Goal: Information Seeking & Learning: Learn about a topic

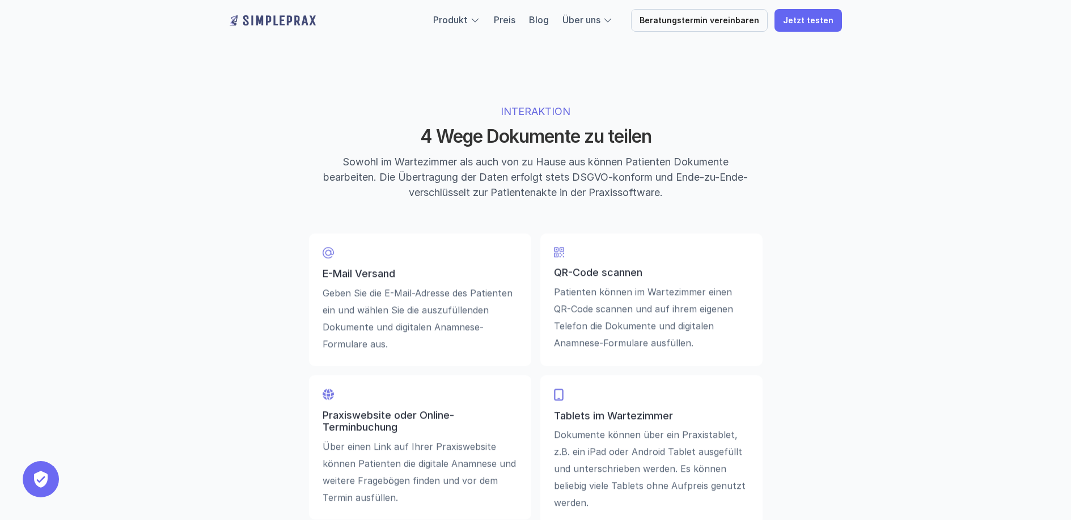
scroll to position [2536, 0]
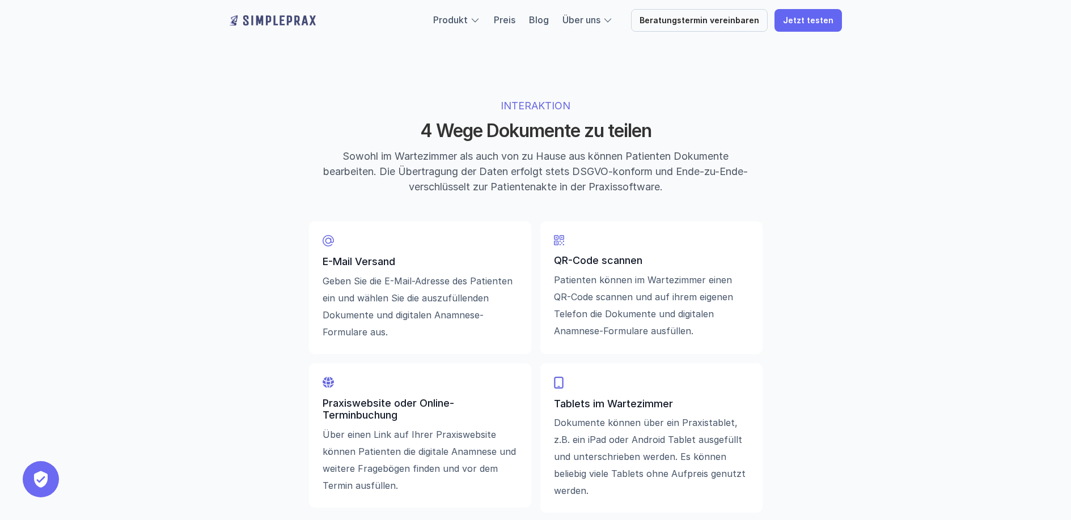
click at [351, 268] on p "E-Mail Versand" at bounding box center [420, 262] width 195 height 12
click at [570, 266] on p "QR-Code scannen" at bounding box center [651, 261] width 195 height 12
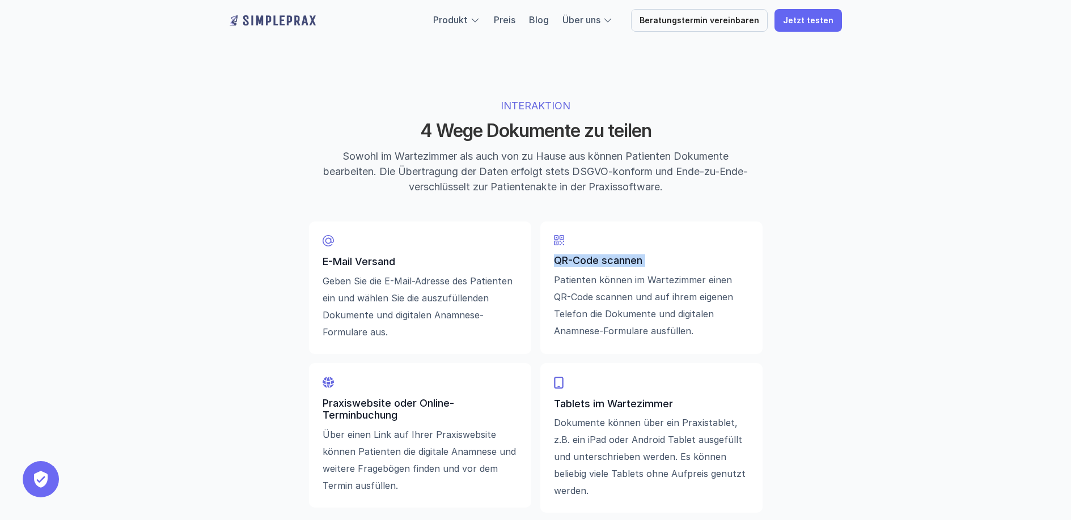
click at [570, 266] on p "QR-Code scannen" at bounding box center [651, 261] width 195 height 12
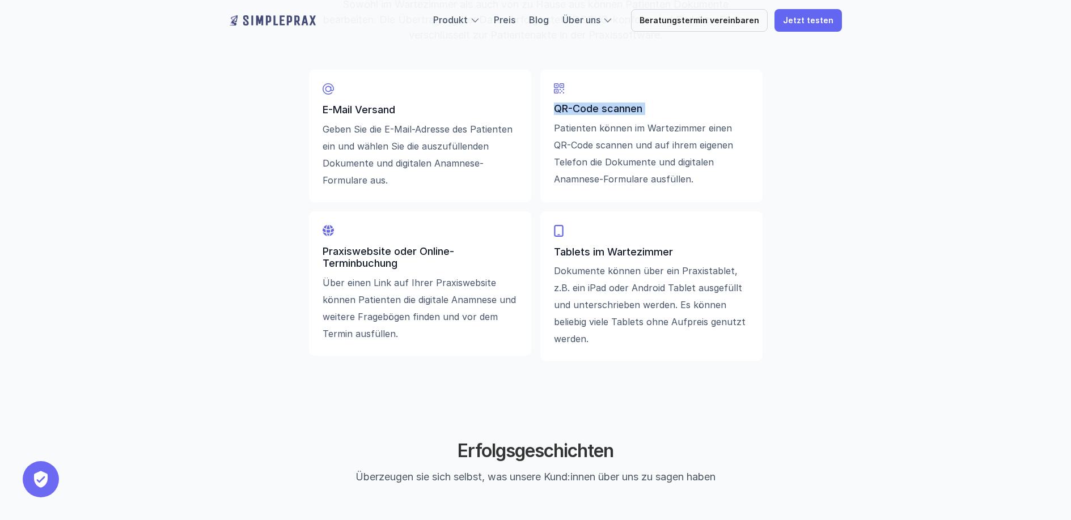
scroll to position [2698, 0]
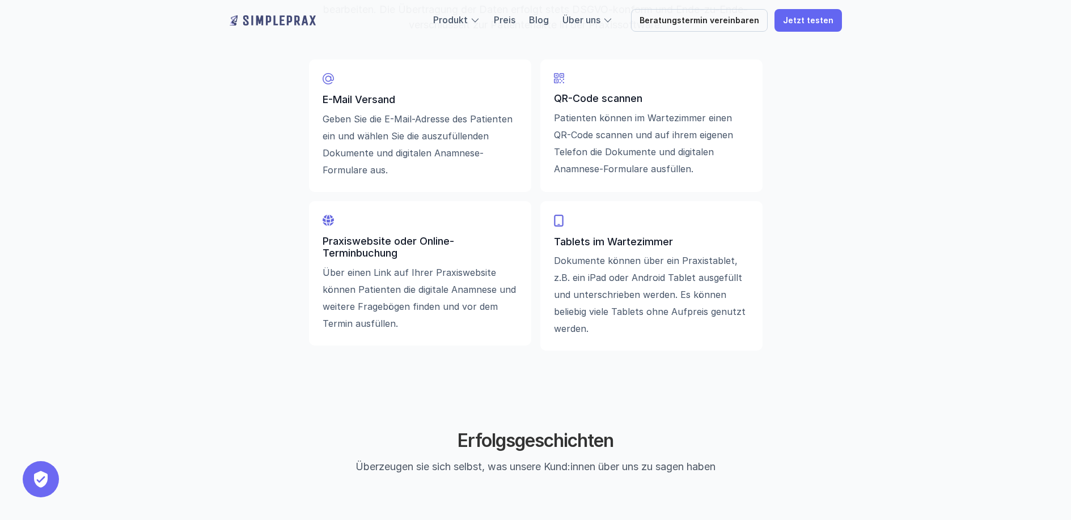
click at [345, 249] on p "Praxiswebsite oder Online-Terminbuchung" at bounding box center [420, 247] width 195 height 24
click at [423, 266] on div "Praxiswebsite oder Online-Terminbuchung Über einen Link auf Ihrer Praxiswebsite…" at bounding box center [420, 283] width 195 height 97
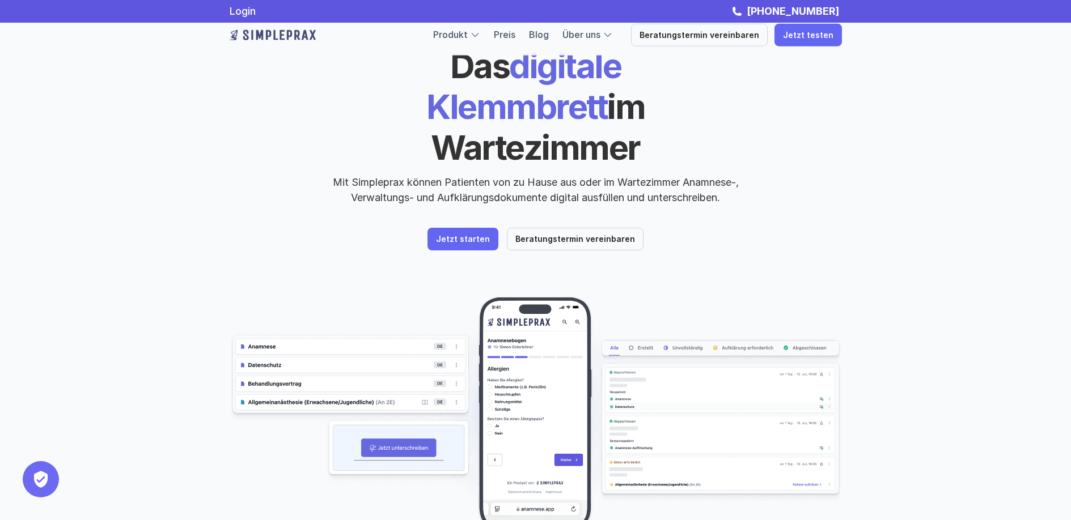
scroll to position [0, 0]
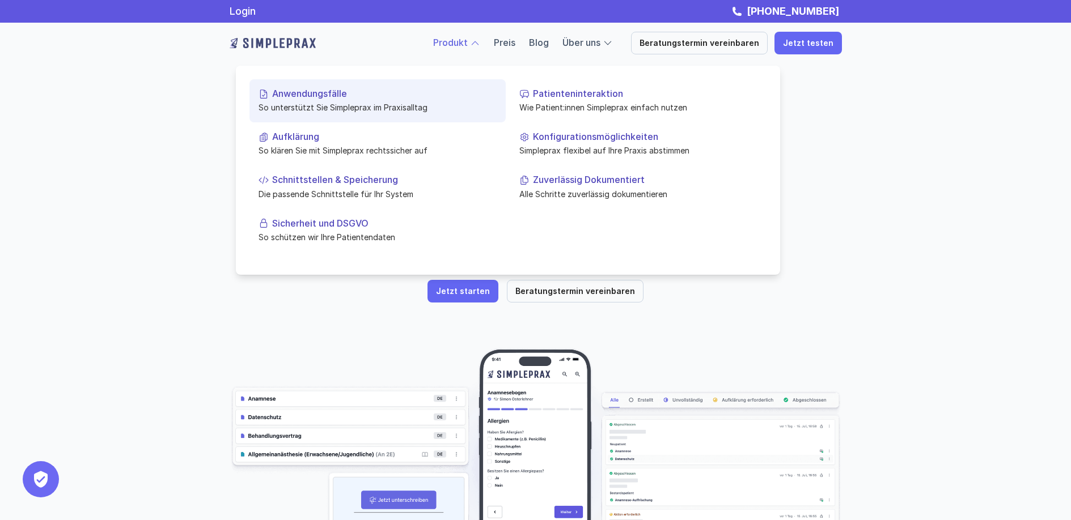
click at [351, 101] on p "So unterstützt Sie Simpleprax im Praxisalltag" at bounding box center [378, 107] width 238 height 12
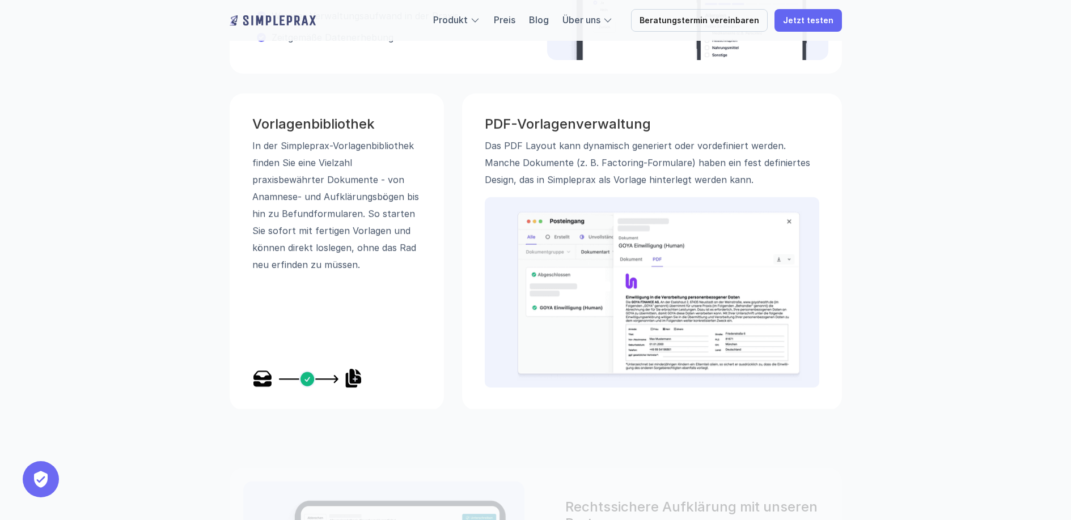
scroll to position [610, 0]
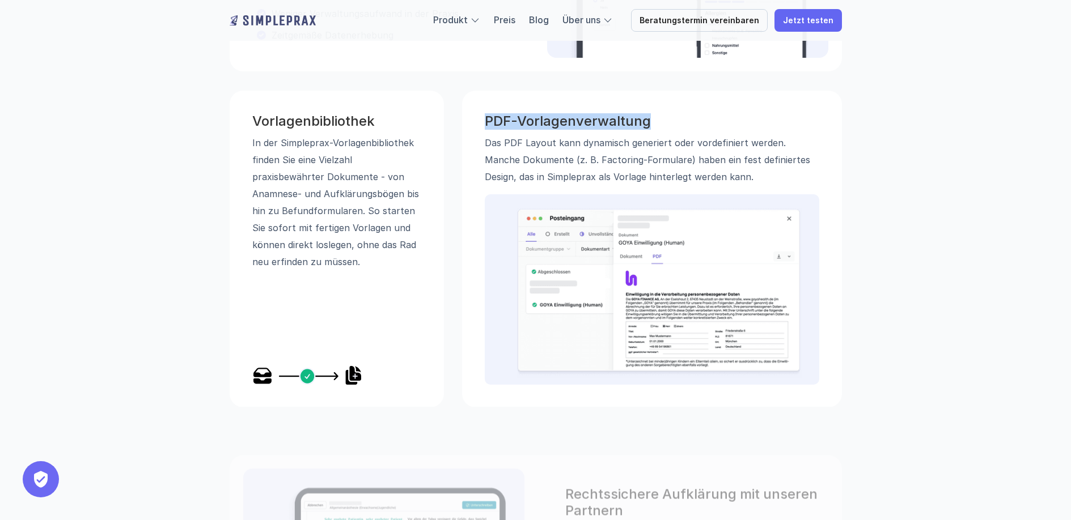
drag, startPoint x: 485, startPoint y: 122, endPoint x: 653, endPoint y: 125, distance: 167.8
click at [653, 125] on h3 "PDF-Vorlagenverwaltung" at bounding box center [652, 121] width 334 height 16
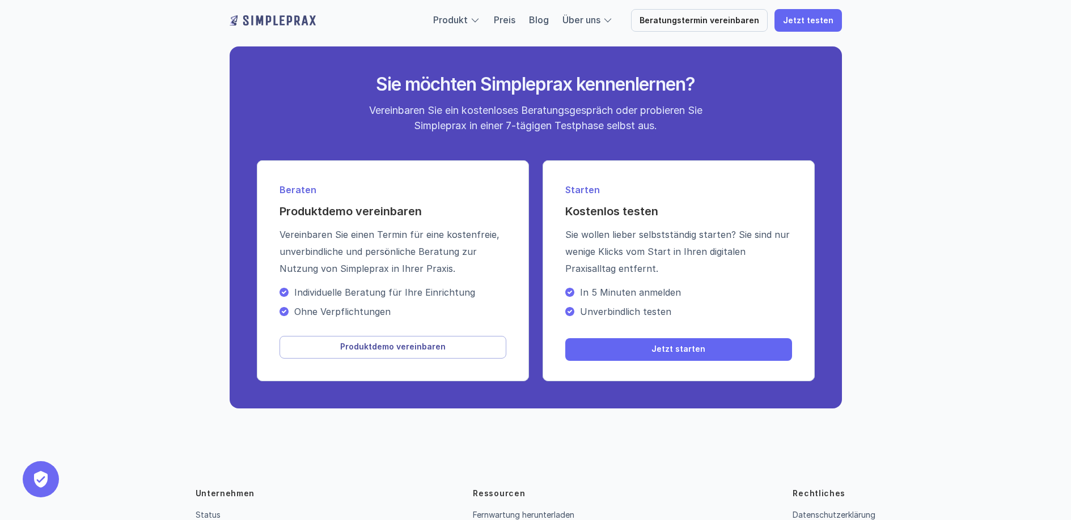
scroll to position [1215, 0]
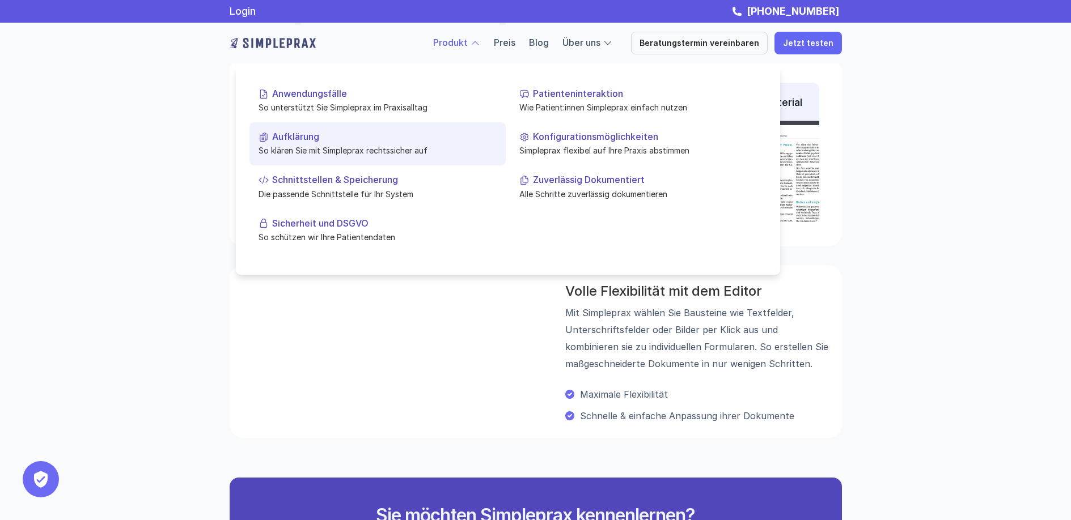
click at [346, 147] on p "So klären Sie mit Simpleprax rechtssicher auf" at bounding box center [378, 151] width 238 height 12
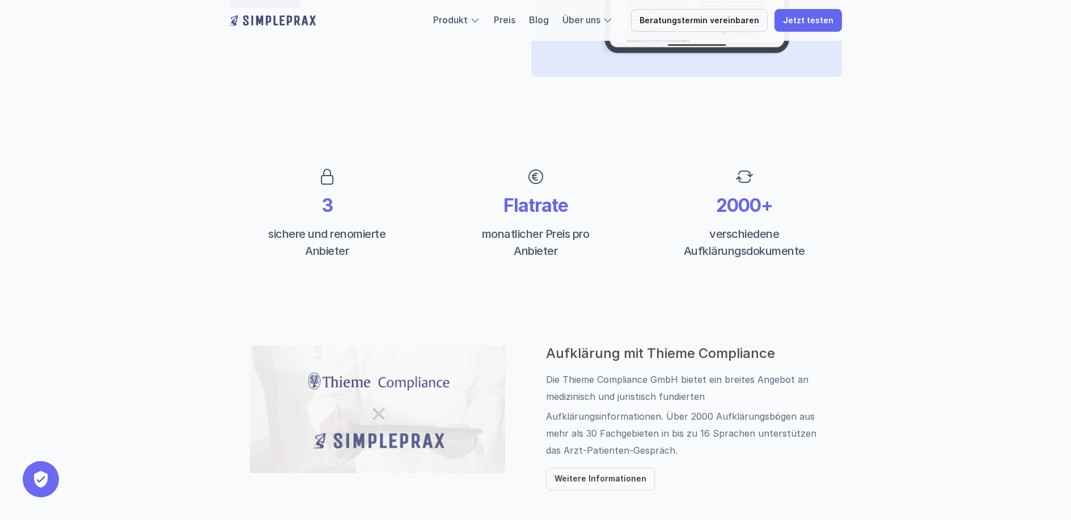
scroll to position [353, 0]
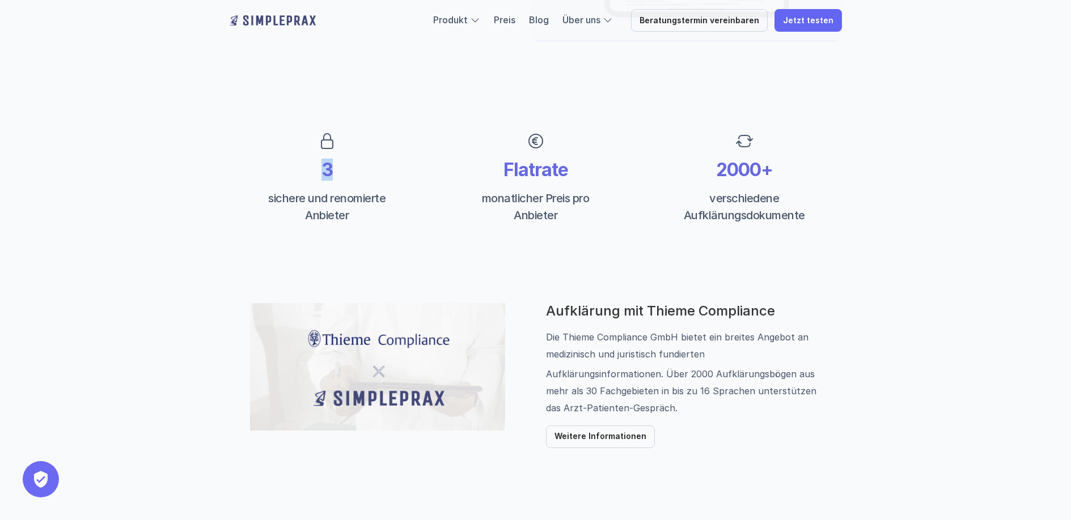
drag, startPoint x: 329, startPoint y: 173, endPoint x: 320, endPoint y: 174, distance: 9.7
click at [320, 174] on p "3" at bounding box center [327, 170] width 150 height 22
click at [529, 172] on p "Flatrate" at bounding box center [536, 170] width 150 height 22
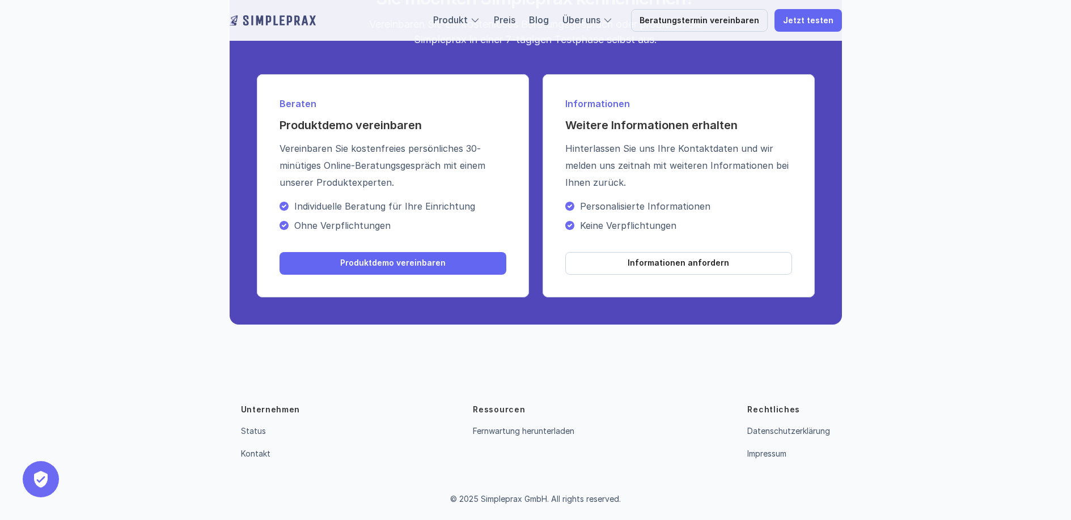
scroll to position [1318, 0]
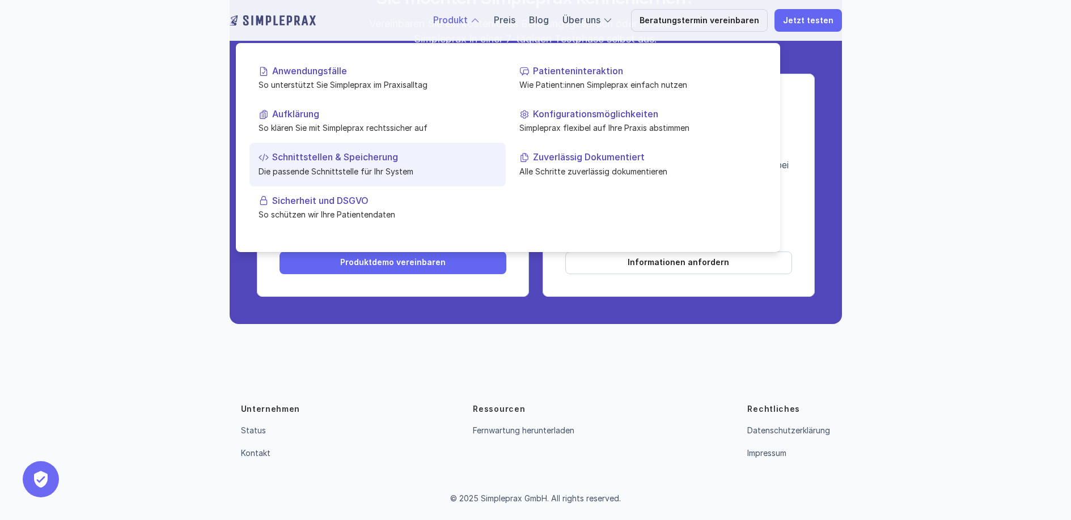
click at [347, 168] on p "Die passende Schnittstelle für Ihr System" at bounding box center [378, 171] width 238 height 12
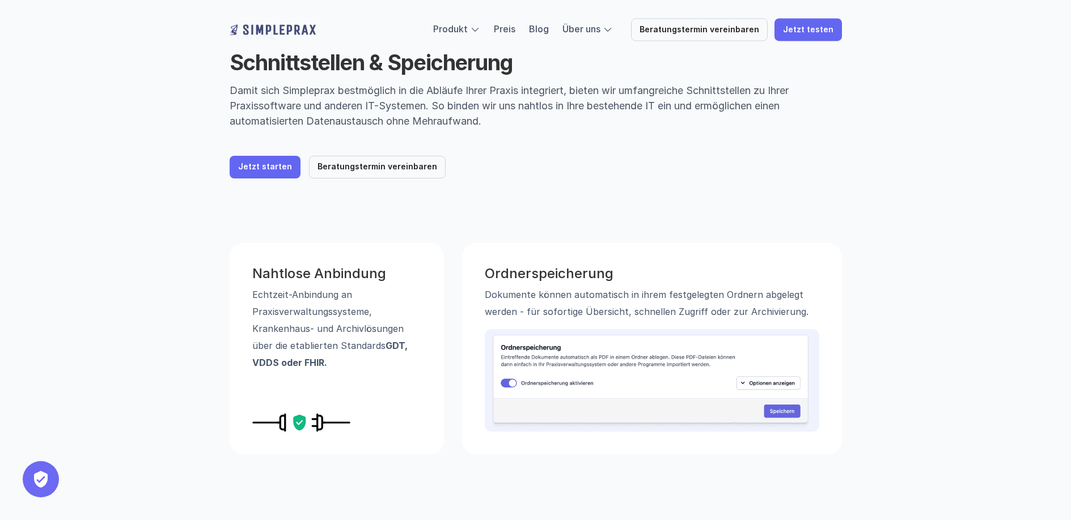
scroll to position [213, 0]
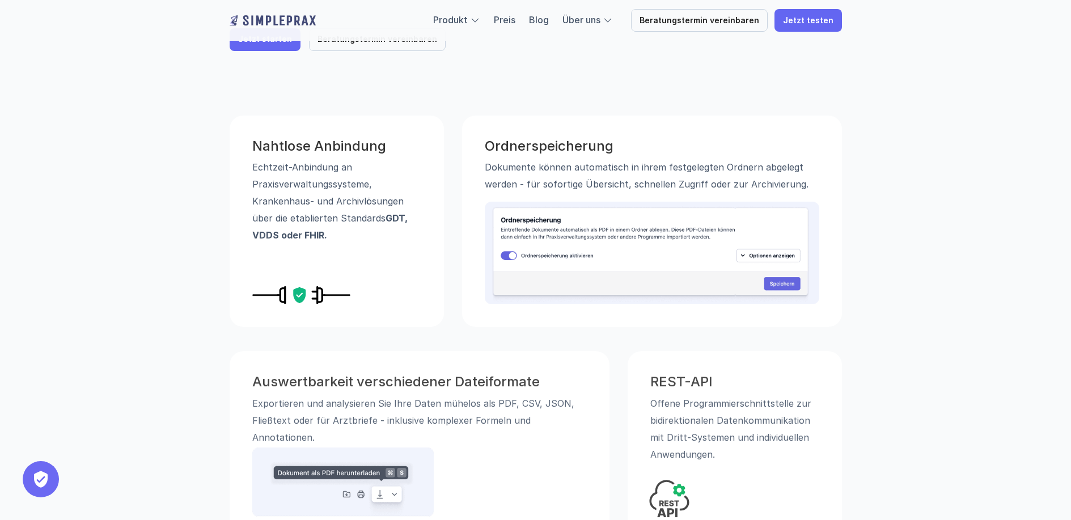
drag, startPoint x: 389, startPoint y: 218, endPoint x: 367, endPoint y: 234, distance: 27.6
click at [391, 232] on p "Echtzeit-Anbindung an Praxisverwaltungssysteme, Krankenhaus- und Archivlösungen…" at bounding box center [336, 201] width 169 height 85
click at [328, 239] on p "Echtzeit-Anbindung an Praxisverwaltungssysteme, Krankenhaus- und Archivlösungen…" at bounding box center [336, 201] width 169 height 85
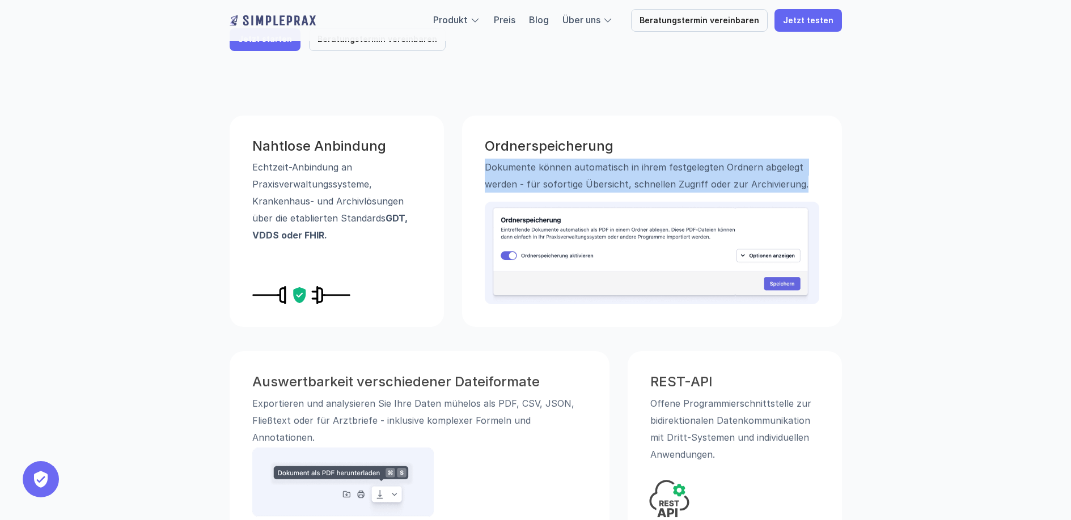
drag, startPoint x: 486, startPoint y: 170, endPoint x: 802, endPoint y: 180, distance: 316.0
click at [802, 180] on p "Dokumente können automatisch in ihrem festgelegten Ordnern abgelegt werden - fü…" at bounding box center [652, 176] width 334 height 34
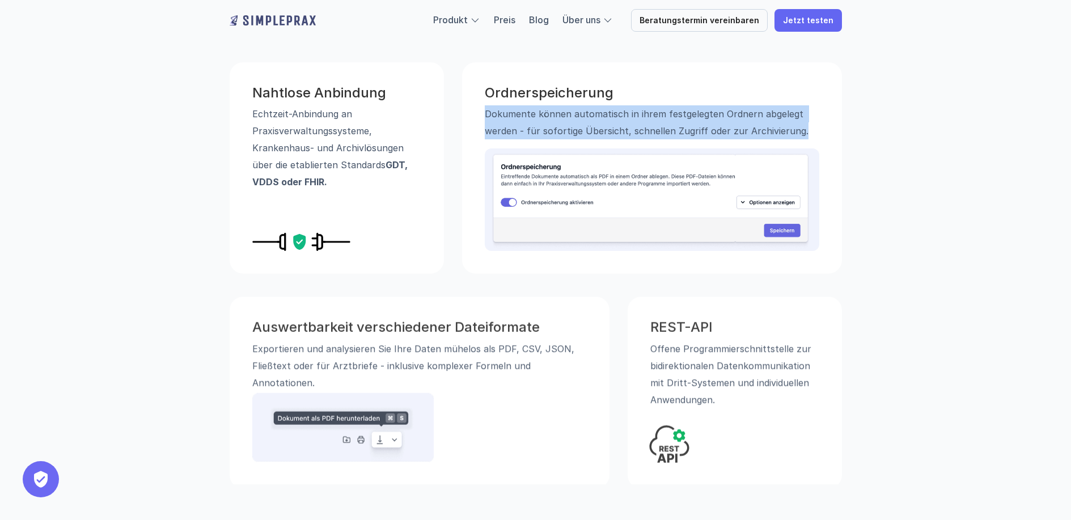
scroll to position [420, 0]
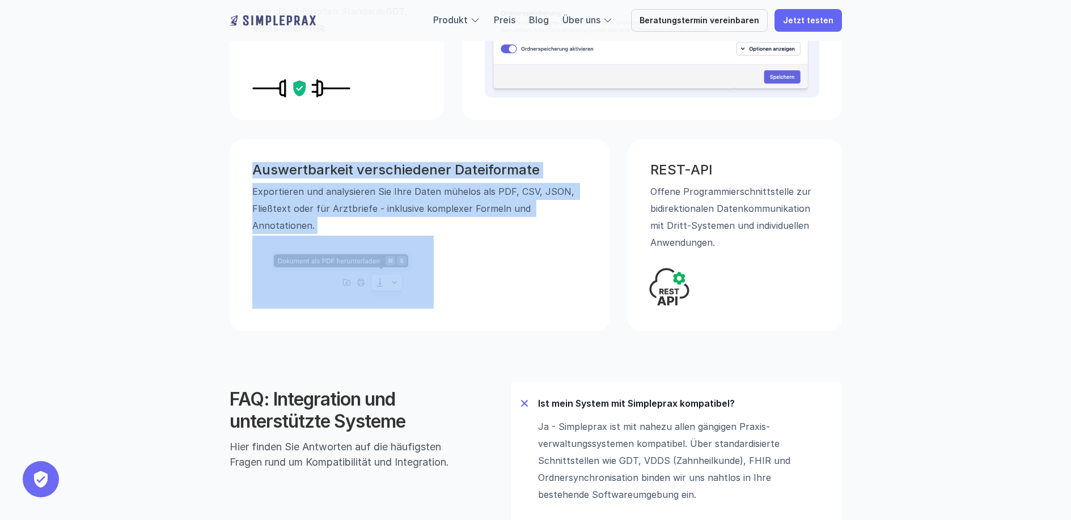
drag, startPoint x: 255, startPoint y: 170, endPoint x: 500, endPoint y: 296, distance: 275.6
click at [500, 296] on div "Auswertbarkeit verschiedener Dateiformate Exportieren und analysieren Sie Ihre …" at bounding box center [420, 235] width 380 height 192
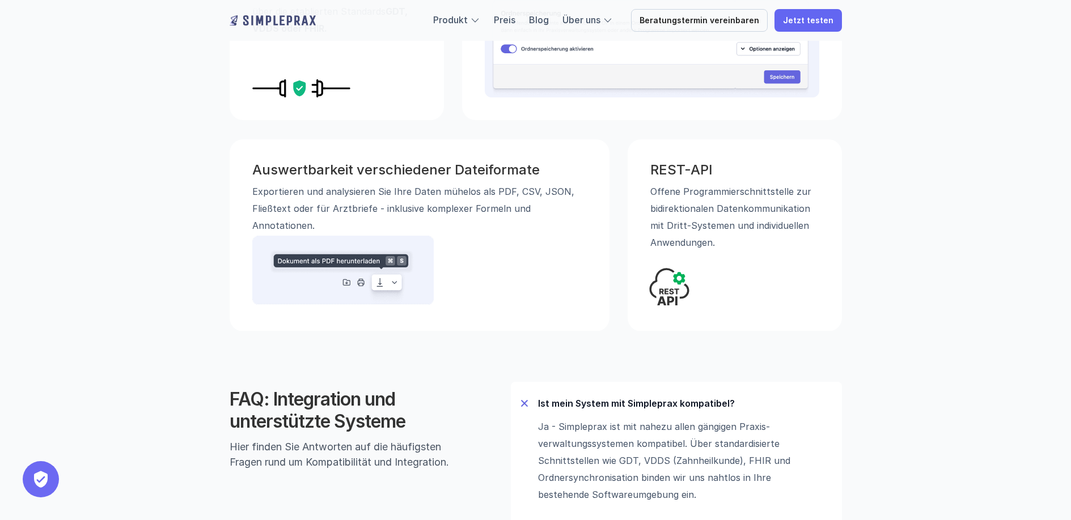
click at [804, 283] on div "REST-API Offene Programmierschnittstelle zur bidirektionalen Daten­kommunikatio…" at bounding box center [735, 235] width 214 height 192
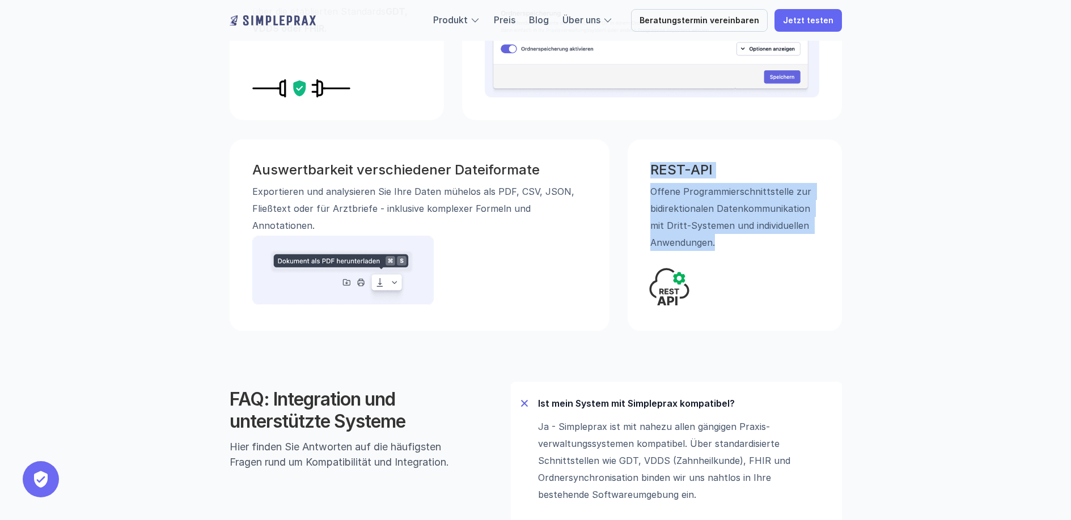
drag, startPoint x: 651, startPoint y: 168, endPoint x: 736, endPoint y: 291, distance: 149.5
click at [736, 291] on div "REST-API Offene Programmierschnittstelle zur bidirektionalen Daten­kommunikatio…" at bounding box center [735, 235] width 214 height 192
click at [867, 277] on div "Auswertbarkeit verschiedener Dateiformate Exportieren und analysieren Sie Ihre …" at bounding box center [536, 229] width 680 height 206
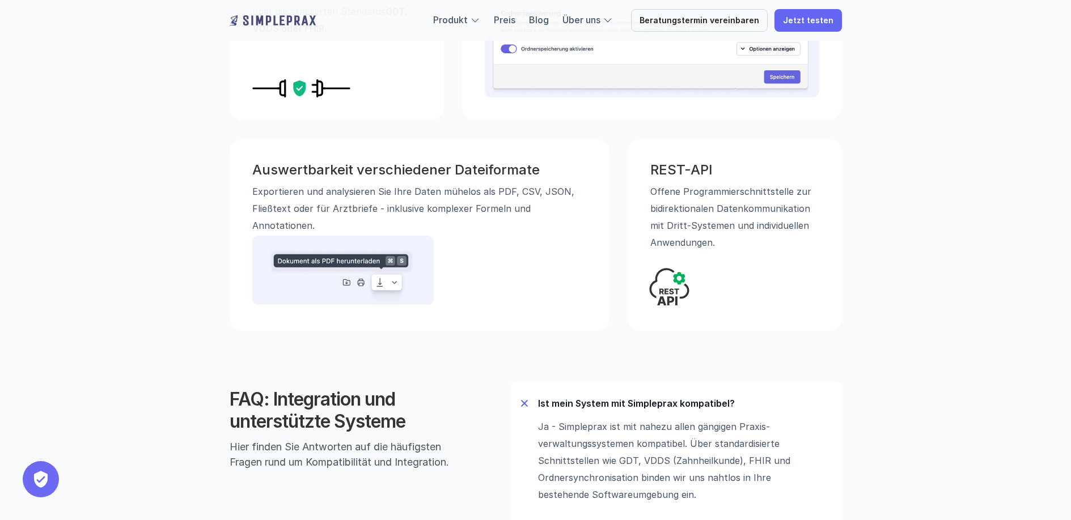
scroll to position [625, 0]
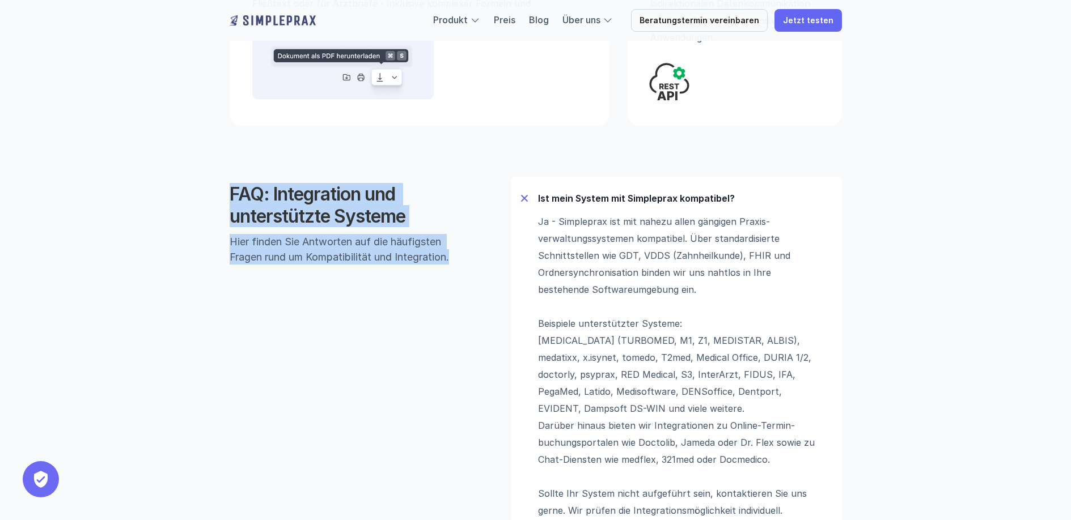
drag, startPoint x: 228, startPoint y: 192, endPoint x: 507, endPoint y: 261, distance: 287.8
click at [455, 267] on div "FAQ: Integration und unterstützte Systeme Hier finden Sie Antworten auf die häu…" at bounding box center [536, 433] width 680 height 603
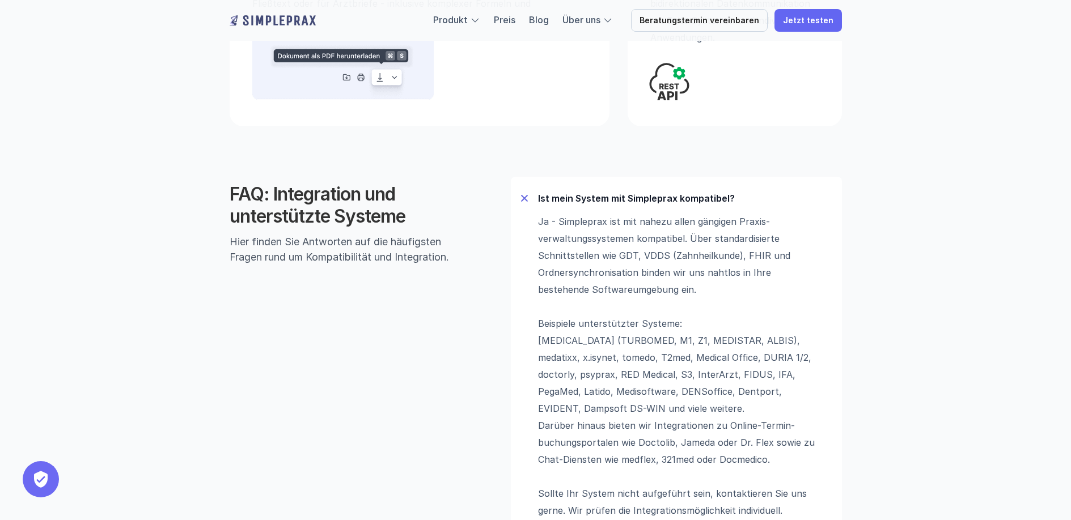
click at [853, 262] on div "FAQ: Integration und unterstützte Systeme Hier finden Sie Antworten auf die häu…" at bounding box center [536, 433] width 680 height 603
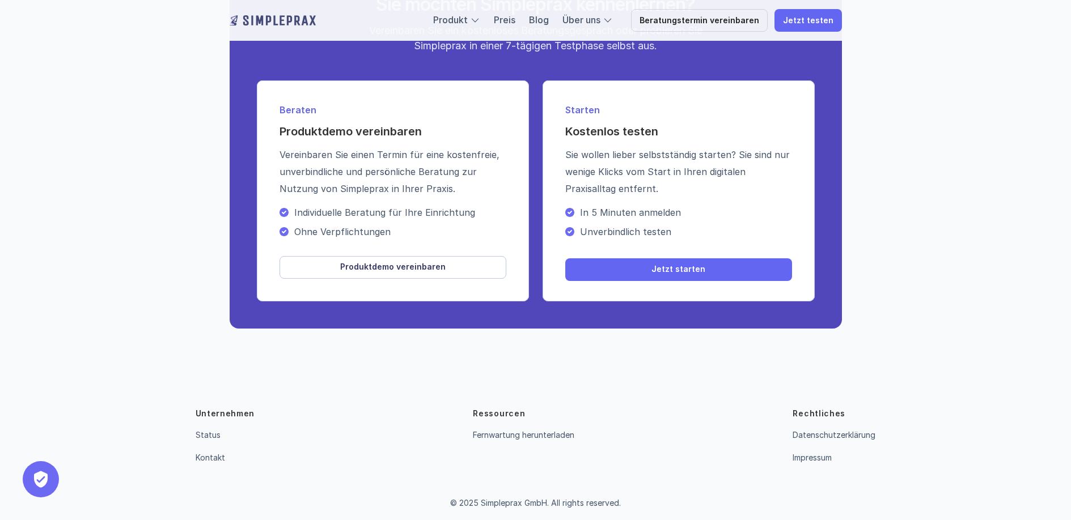
scroll to position [1438, 0]
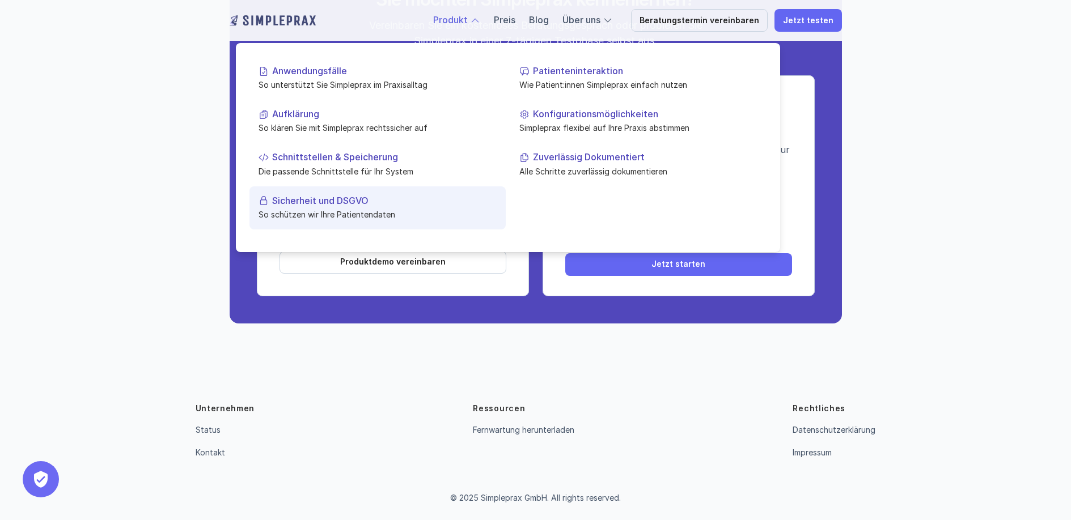
click at [335, 203] on p "Sicherheit und DSGVO" at bounding box center [384, 200] width 224 height 11
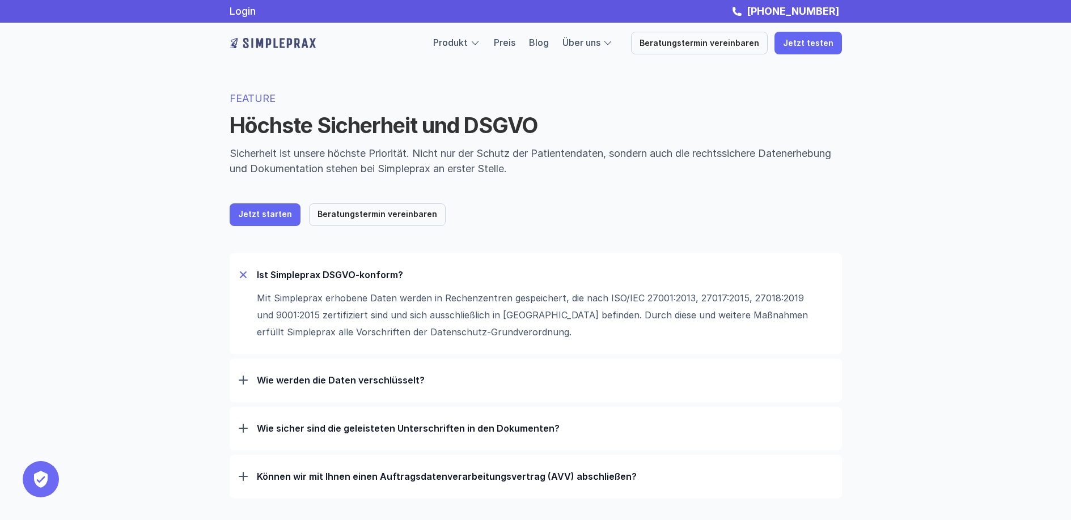
click at [240, 275] on div at bounding box center [242, 274] width 13 height 13
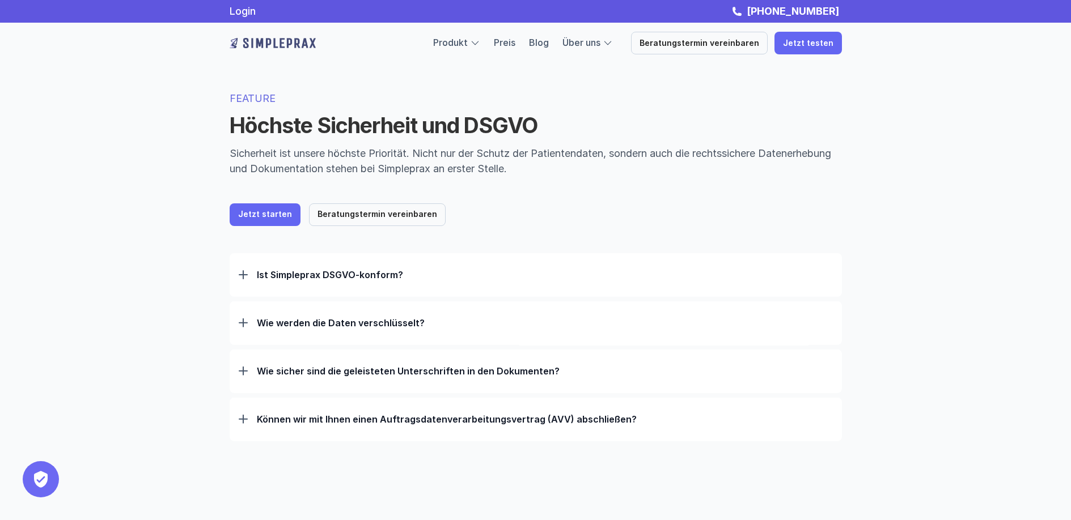
click at [241, 276] on div at bounding box center [242, 274] width 9 height 9
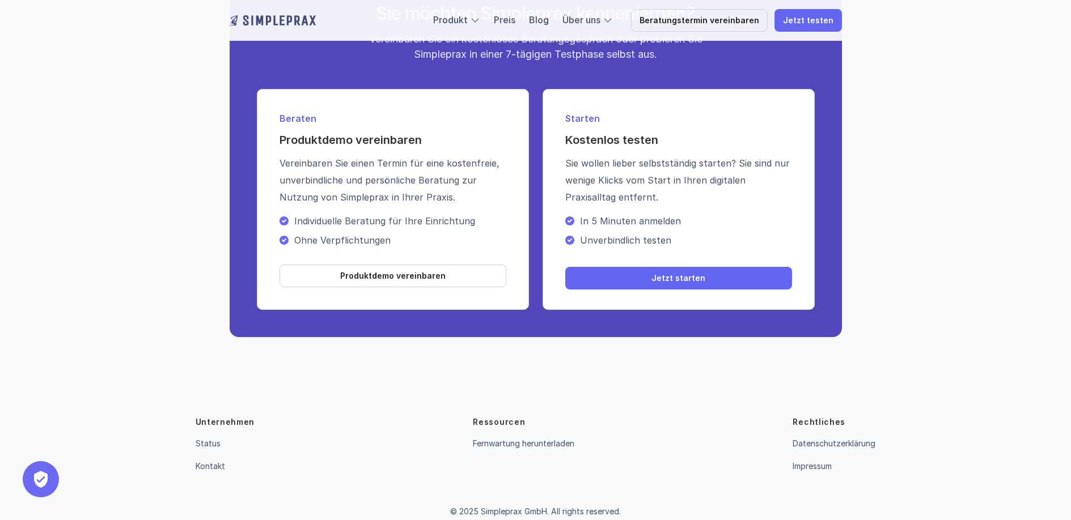
scroll to position [622, 0]
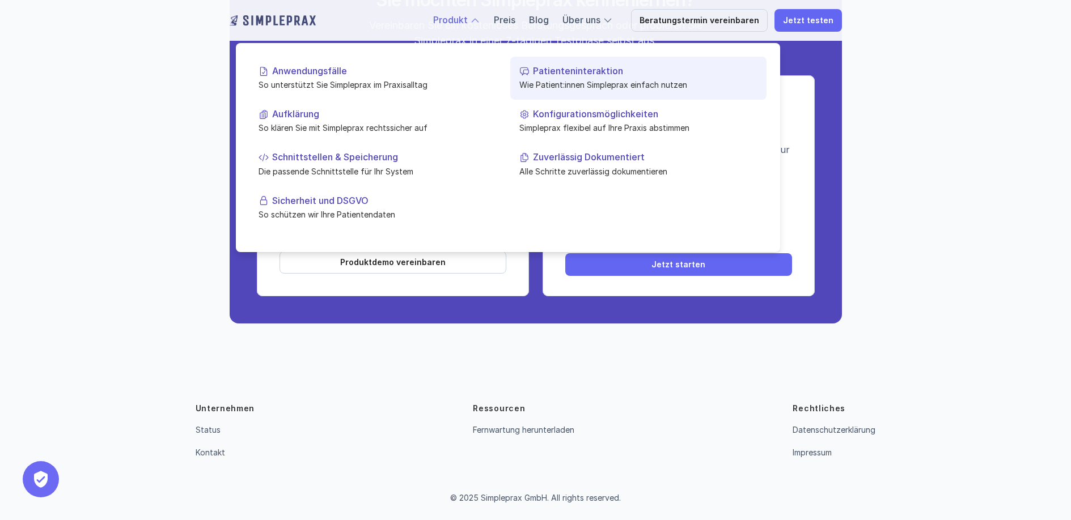
click at [582, 74] on p "Patienteninteraktion" at bounding box center [645, 71] width 224 height 11
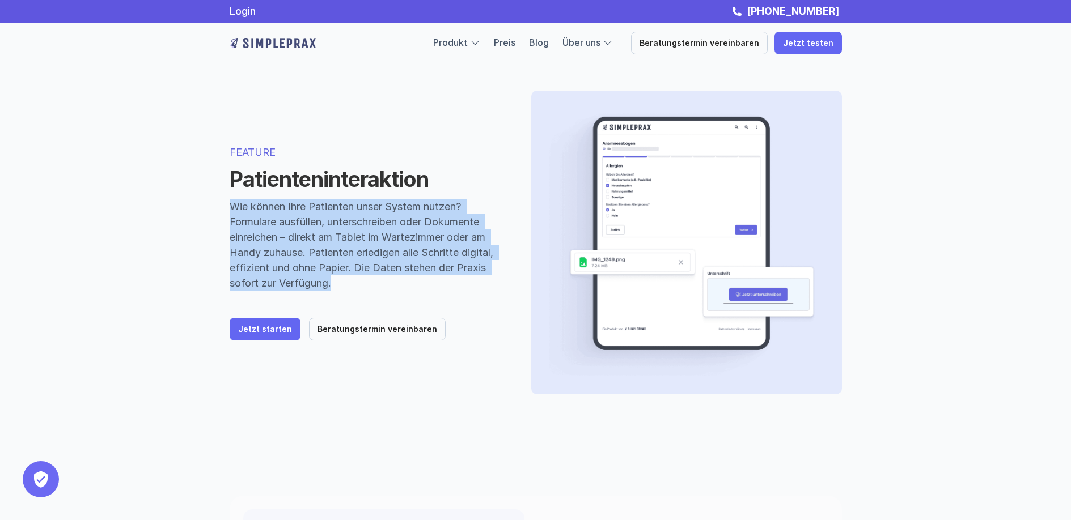
drag, startPoint x: 231, startPoint y: 207, endPoint x: 488, endPoint y: 296, distance: 271.1
click at [488, 296] on div "FEATURE Patienteninteraktion Wie können Ihre Patienten unser System nutzen? For…" at bounding box center [367, 243] width 274 height 197
click at [495, 329] on div "FEATURE Patienteninteraktion Wie können Ihre Patienten unser System nutzen? For…" at bounding box center [367, 243] width 274 height 197
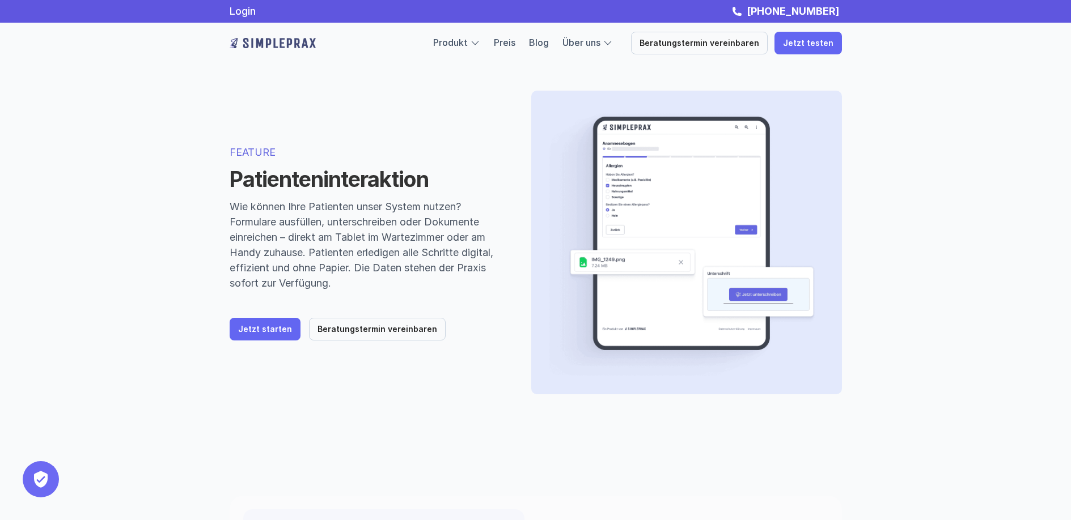
click at [658, 264] on img at bounding box center [682, 243] width 266 height 268
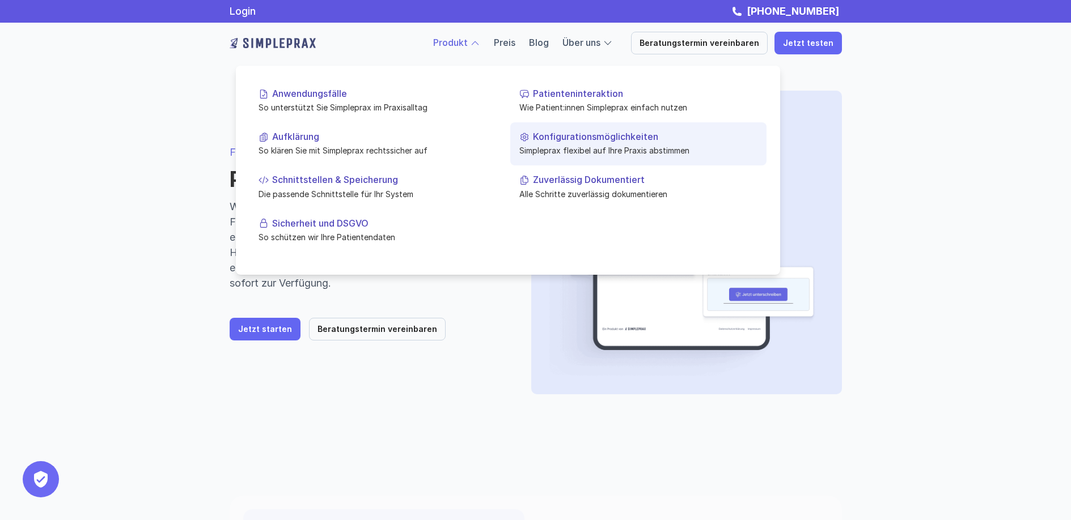
click at [550, 143] on link "Konfigurationsmöglichkeiten Simpleprax flexibel auf Ihre Praxis abstimmen" at bounding box center [638, 143] width 256 height 43
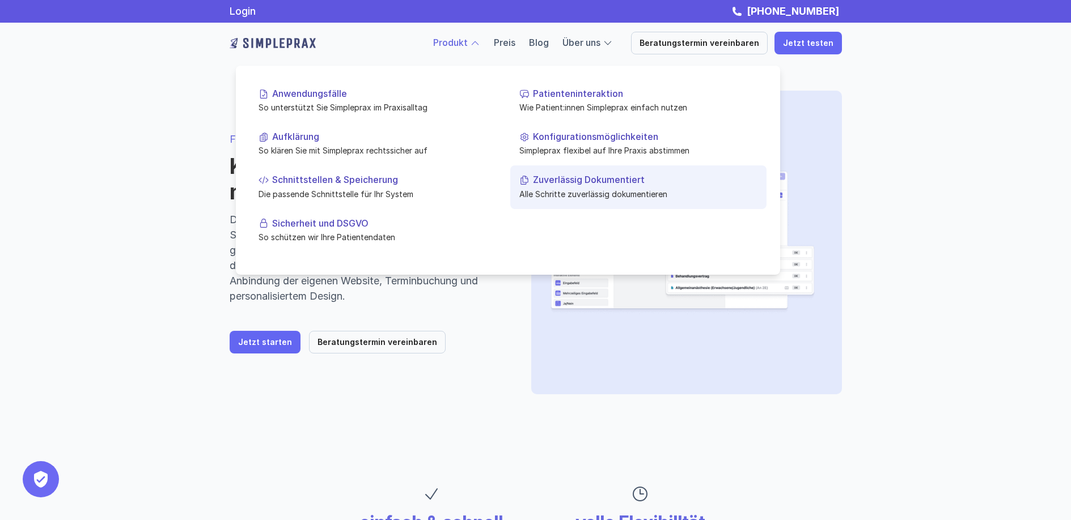
click at [572, 183] on p "Zuverlässig Dokumentiert" at bounding box center [645, 180] width 224 height 11
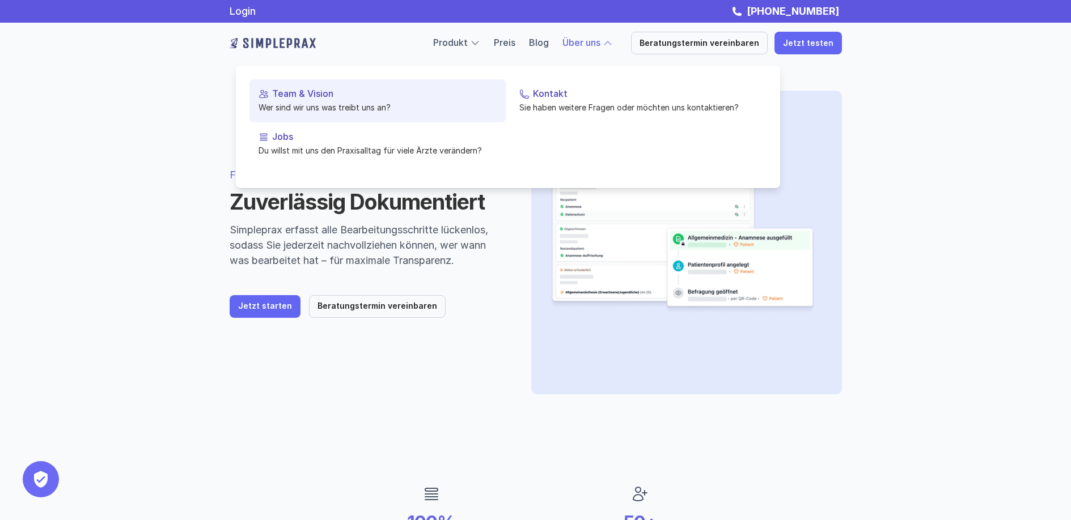
click at [361, 90] on p "Team & Vision" at bounding box center [384, 93] width 224 height 11
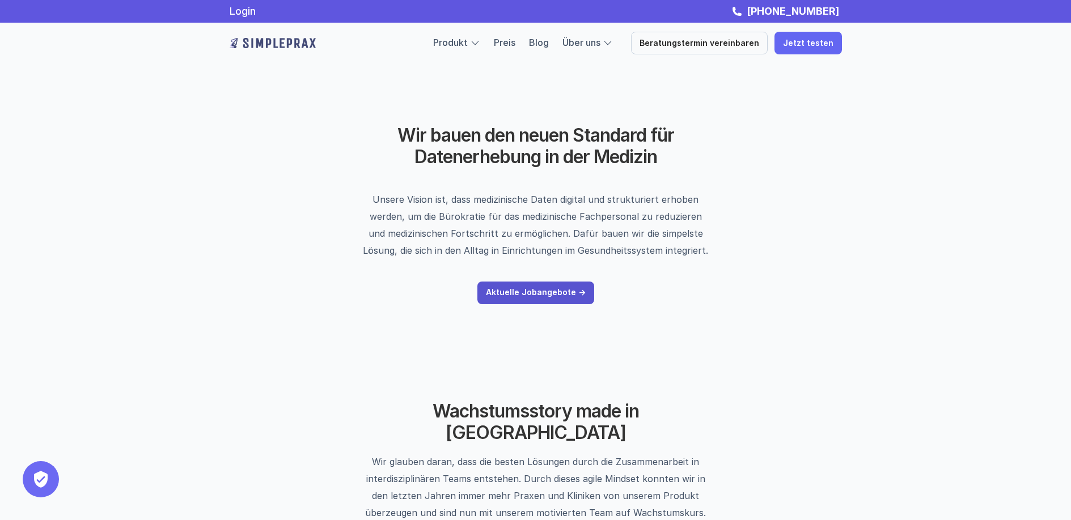
click at [540, 290] on p "Aktuelle Jobangebote ->" at bounding box center [536, 293] width 100 height 10
click at [549, 43] on link "Blog" at bounding box center [539, 42] width 20 height 11
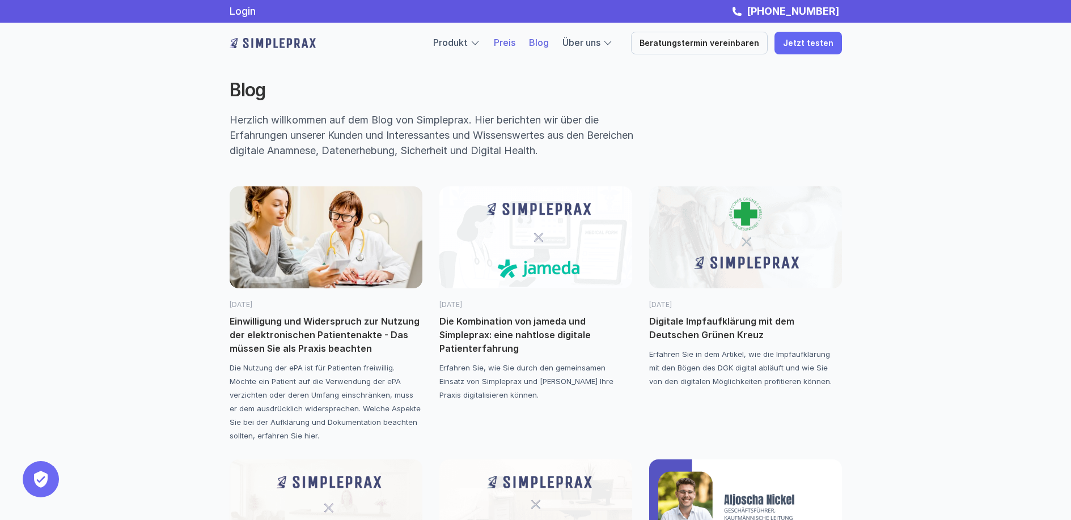
click at [515, 44] on link "Preis" at bounding box center [505, 42] width 22 height 11
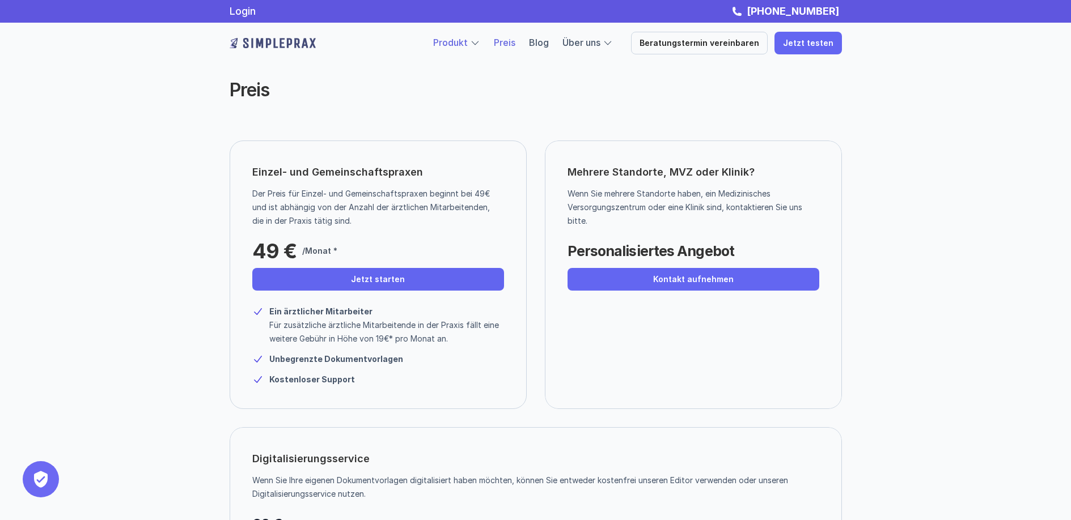
click at [460, 43] on link "Produkt" at bounding box center [450, 42] width 35 height 11
click at [255, 45] on img at bounding box center [273, 43] width 86 height 18
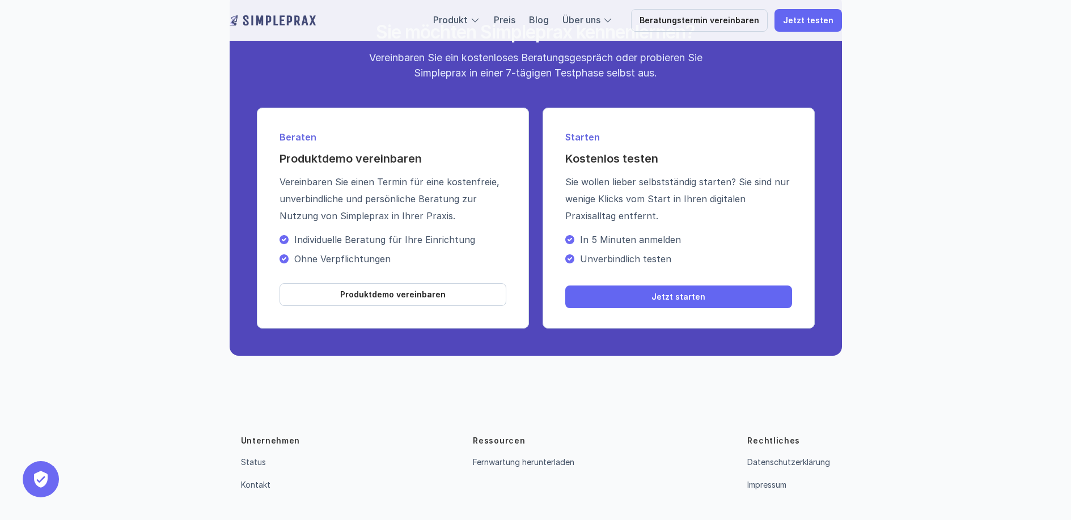
scroll to position [4031, 0]
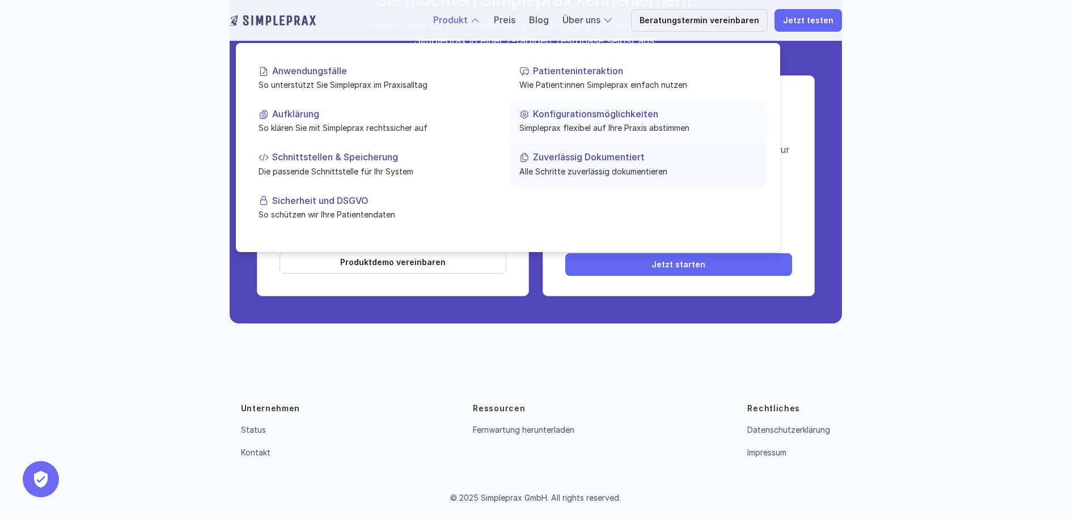
click at [574, 166] on p "Alle Schritte zuverlässig dokumentieren" at bounding box center [638, 171] width 238 height 12
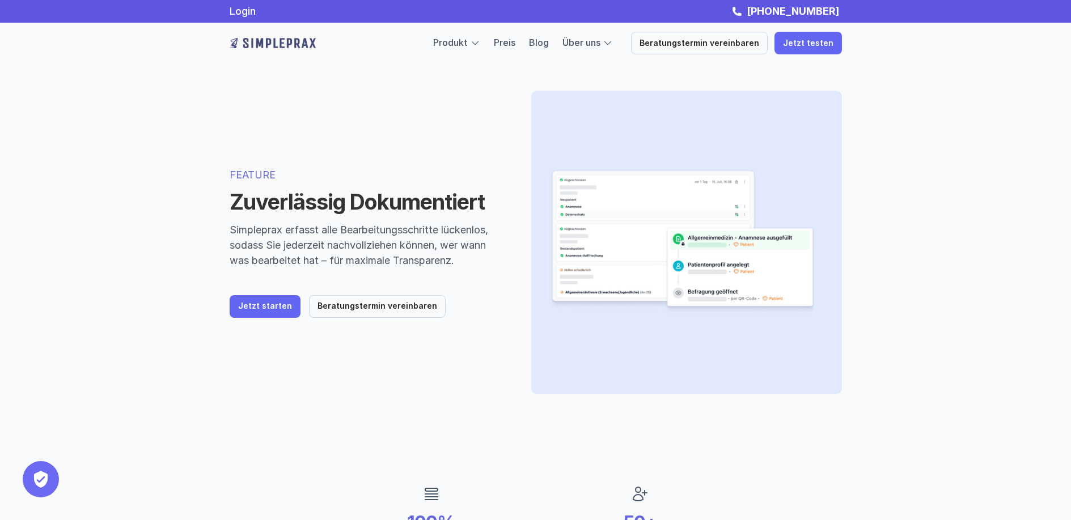
click at [606, 60] on div "Produkt Preis Blog Über uns Beratungstermin vereinbaren Jetzt testen" at bounding box center [536, 43] width 680 height 41
click at [515, 43] on link "Preis" at bounding box center [505, 42] width 22 height 11
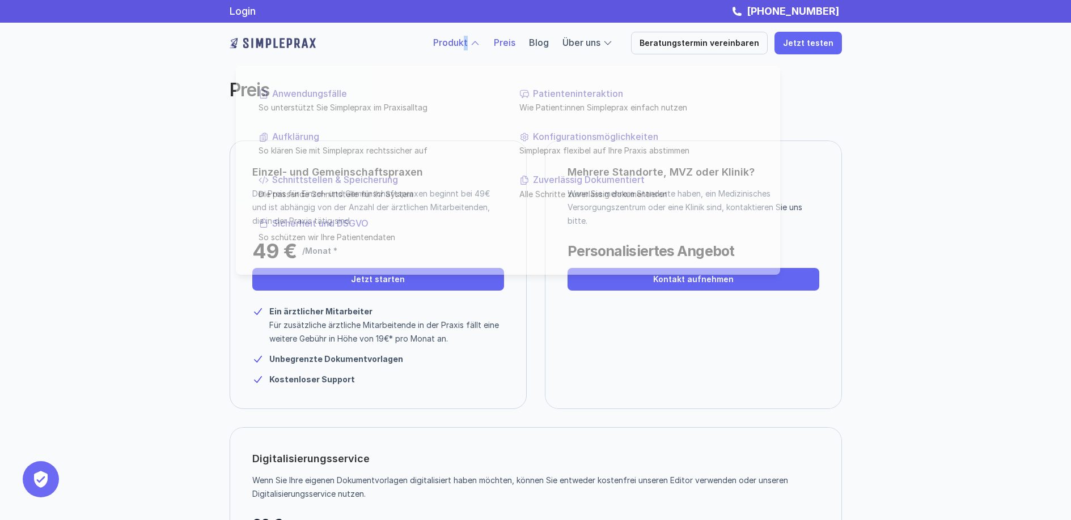
click at [473, 44] on div "Produkt" at bounding box center [456, 43] width 47 height 15
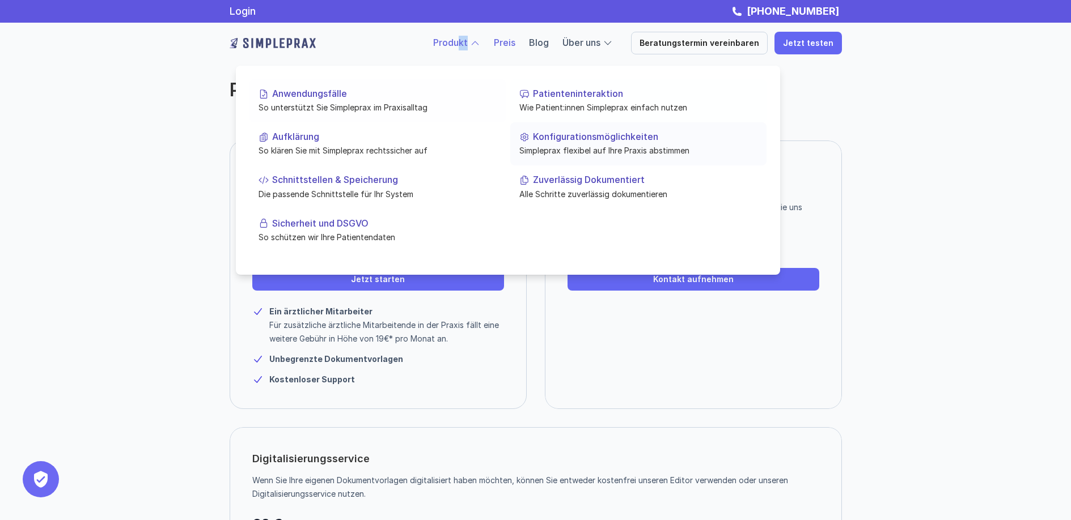
click at [591, 156] on p "Simpleprax flexibel auf Ihre Praxis abstimmen" at bounding box center [638, 151] width 238 height 12
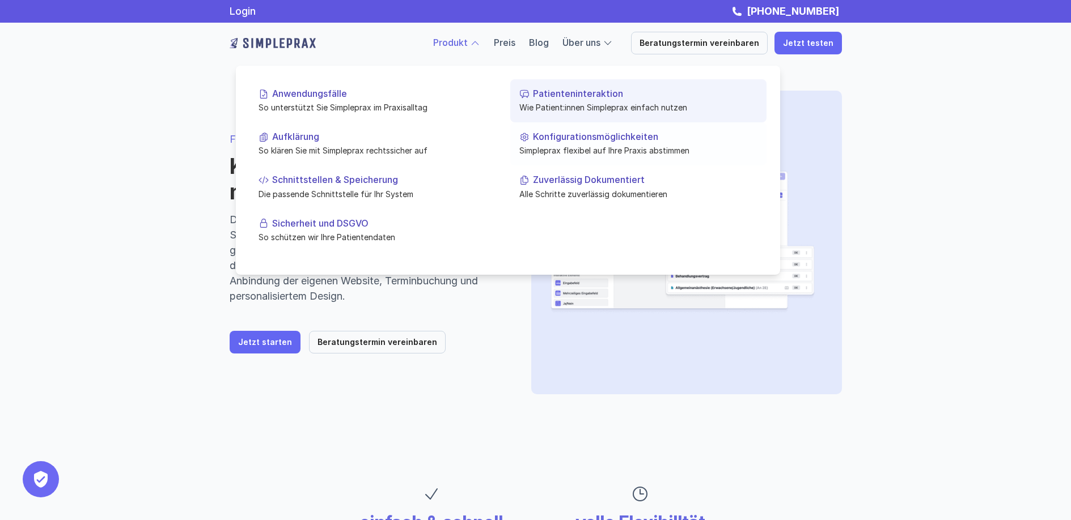
click at [557, 104] on p "Wie Patient:innen Simpleprax einfach nutzen" at bounding box center [638, 107] width 238 height 12
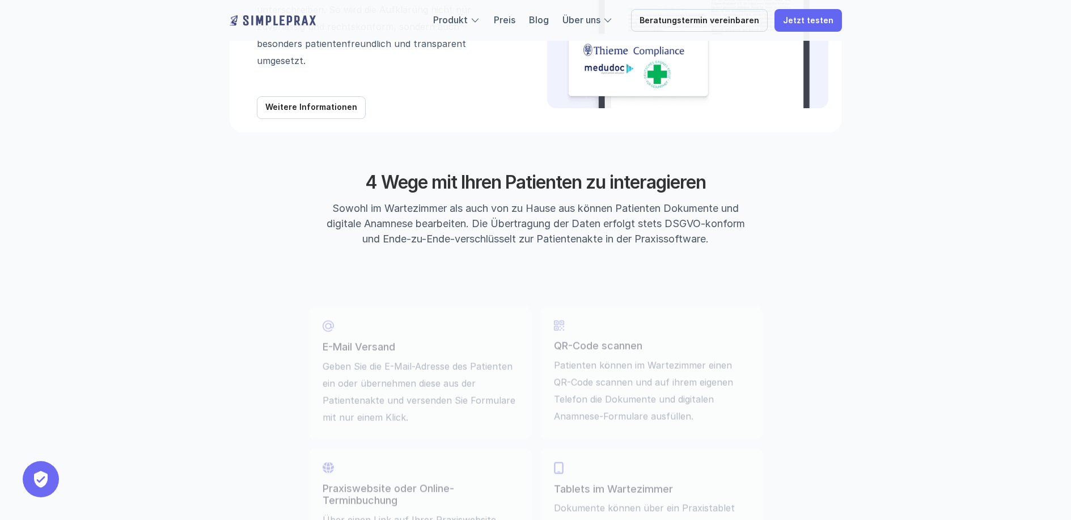
scroll to position [1438, 0]
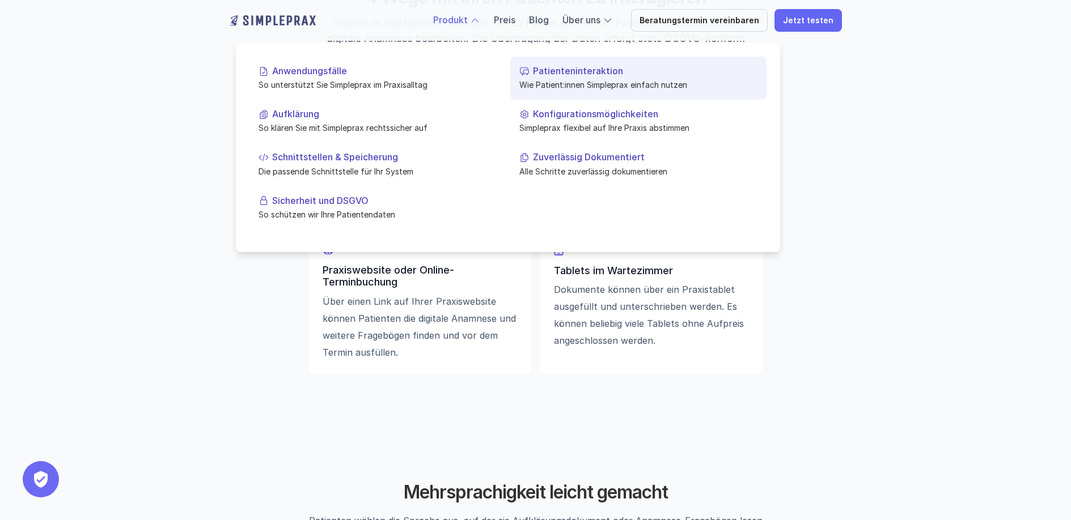
click at [552, 72] on p "Patienteninteraktion" at bounding box center [645, 71] width 224 height 11
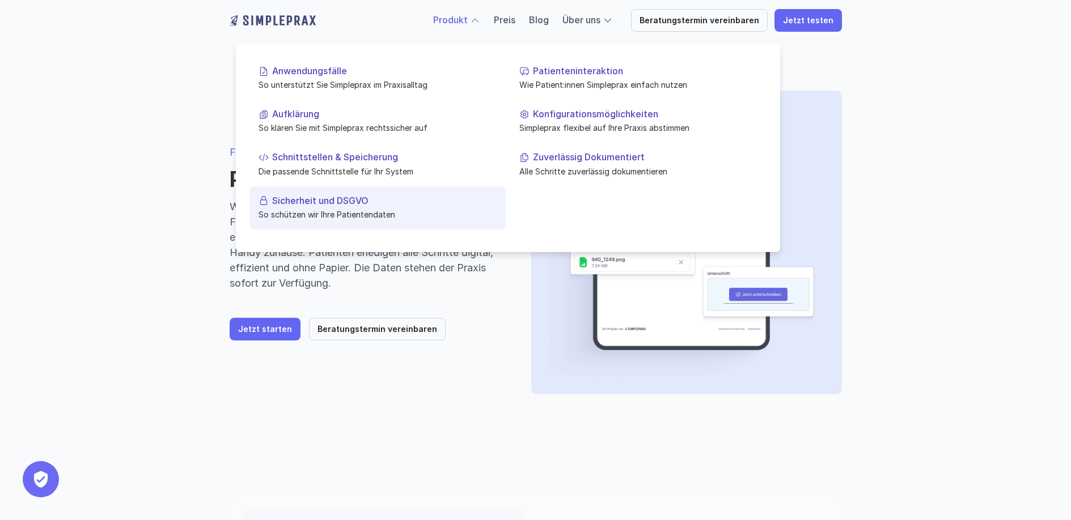
click at [312, 206] on link "Sicherheit und DSGVO So schützen wir Ihre Patientendaten" at bounding box center [377, 207] width 256 height 43
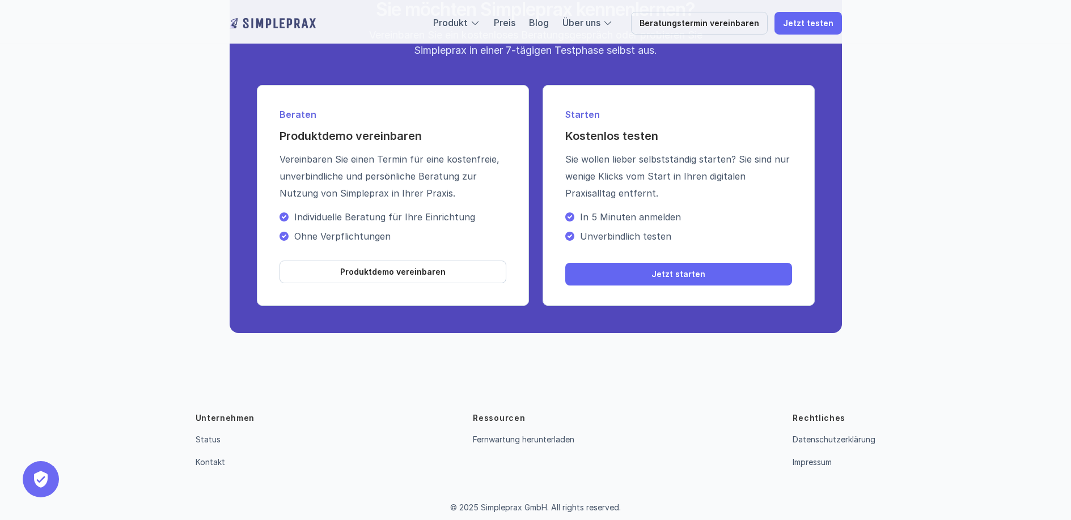
scroll to position [615, 0]
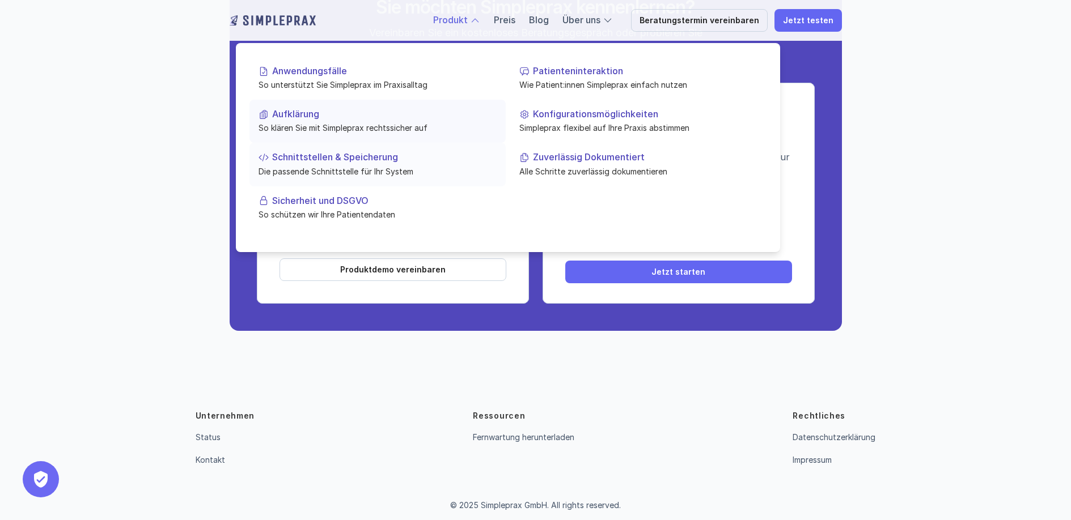
click at [343, 152] on p "Schnittstellen & Speicherung" at bounding box center [384, 157] width 224 height 11
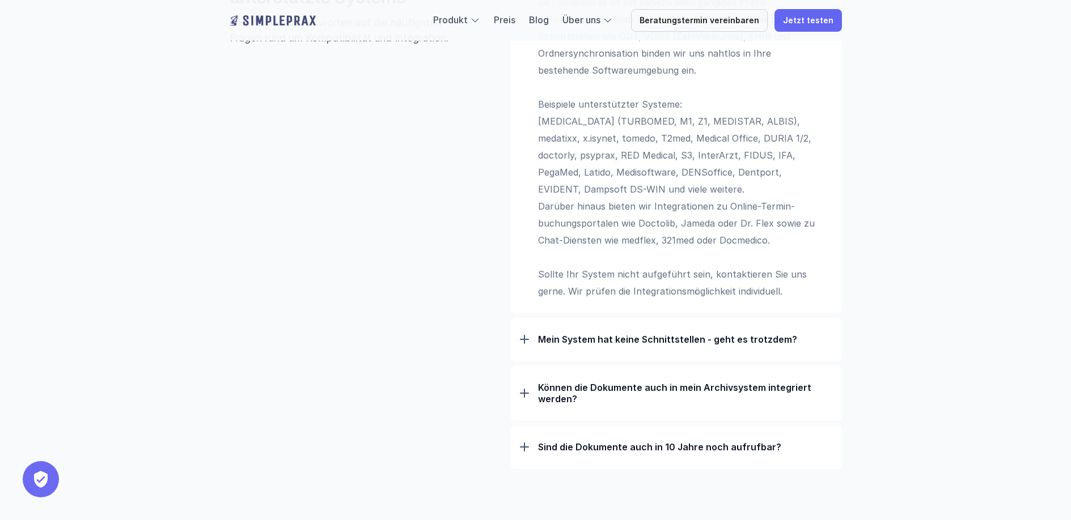
scroll to position [1006, 0]
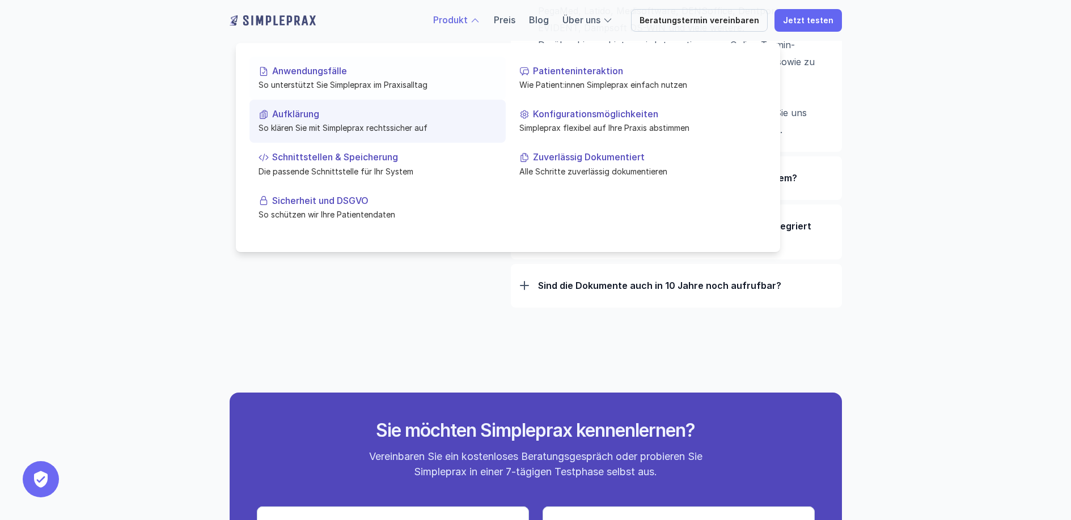
click at [349, 117] on p "Aufklärung" at bounding box center [384, 114] width 224 height 11
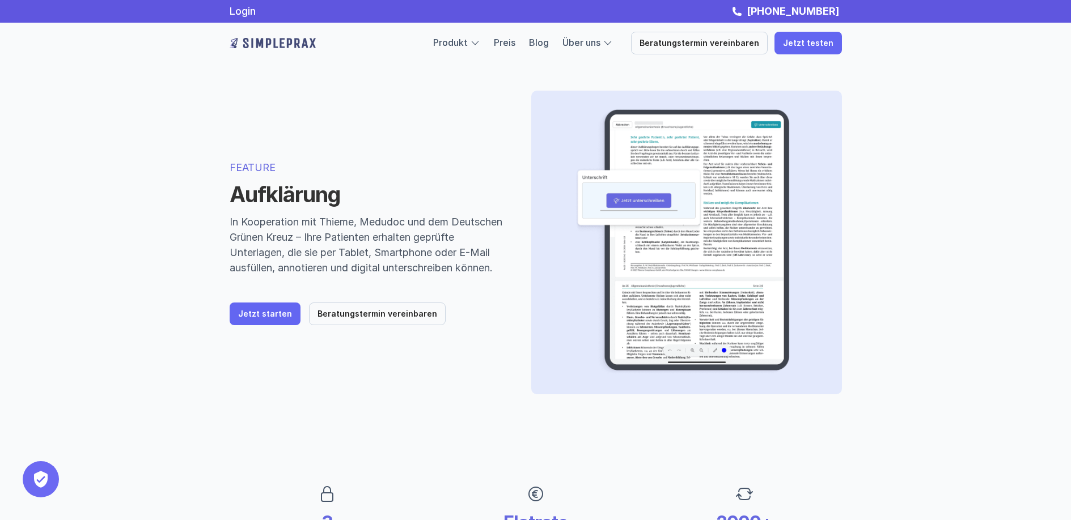
click at [493, 144] on div "FEATURE Aufklärung In Kooperation mit Thieme, Medudoc und dem Deutschen Grünen …" at bounding box center [536, 242] width 680 height 395
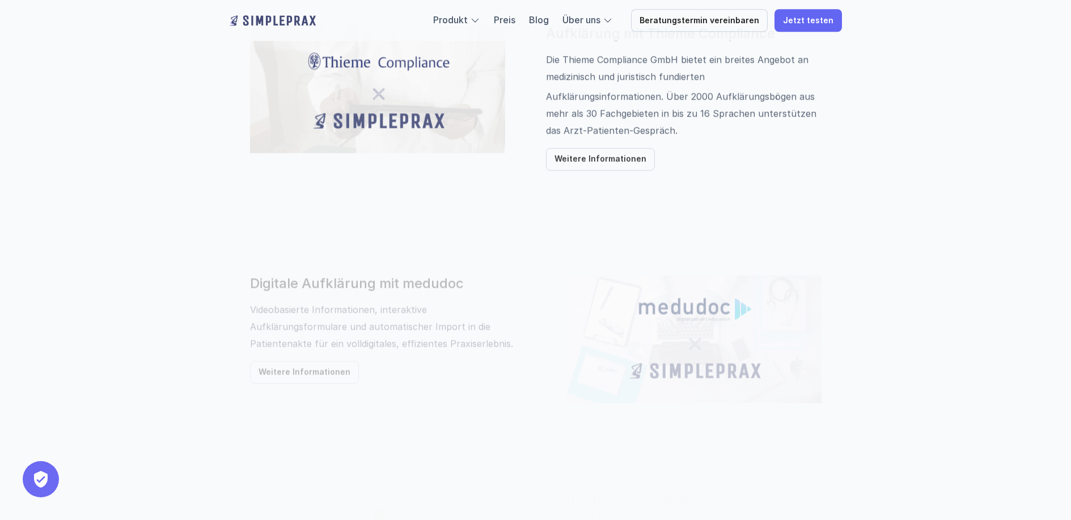
scroll to position [748, 0]
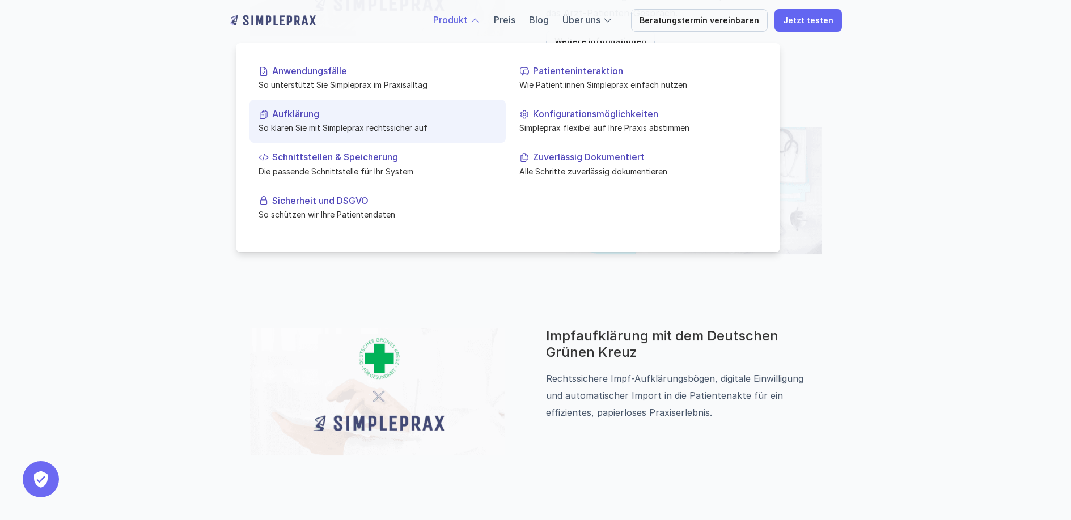
click at [350, 63] on link "Anwendungsfälle So unterstützt Sie Simpleprax im Praxisalltag" at bounding box center [377, 78] width 256 height 43
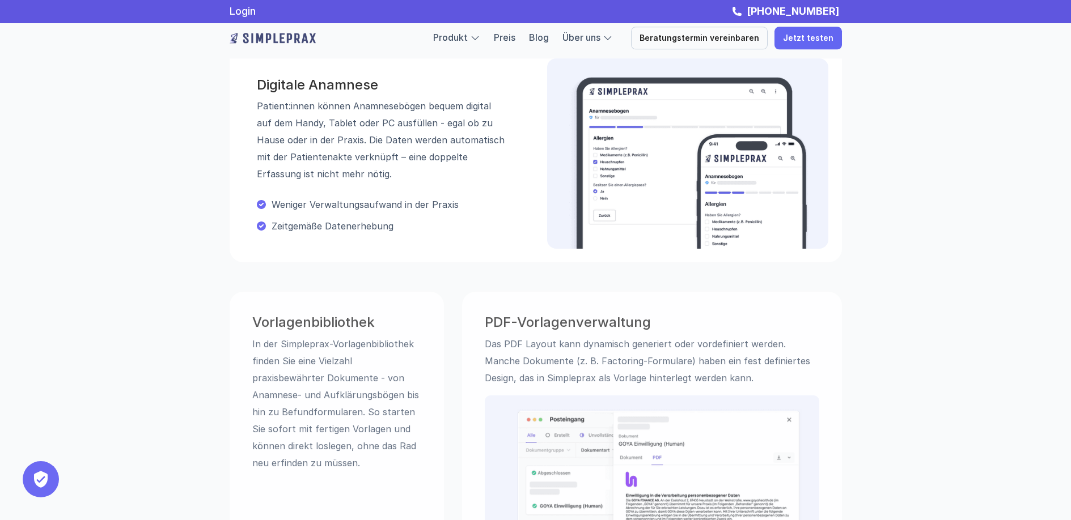
scroll to position [385, 0]
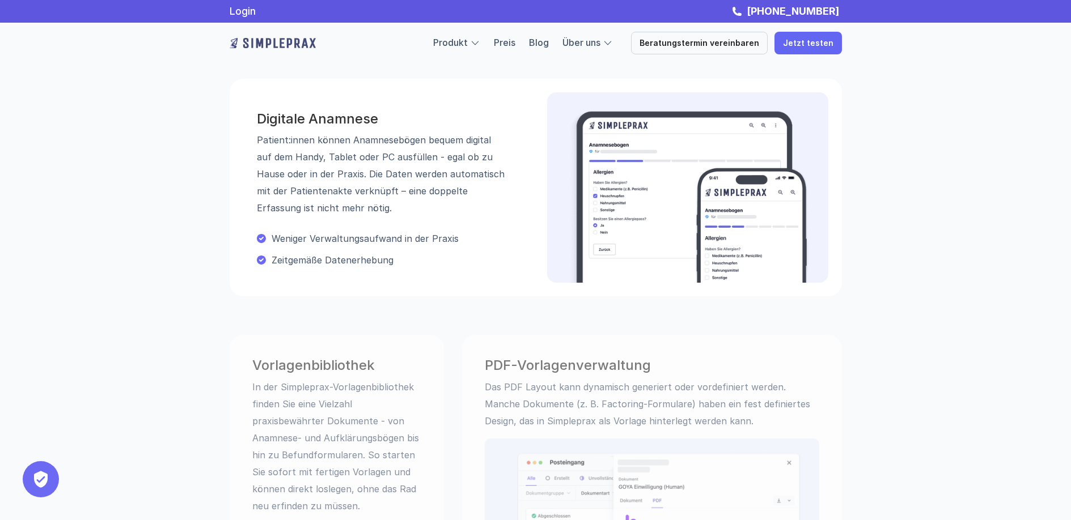
click at [260, 49] on img at bounding box center [273, 43] width 86 height 18
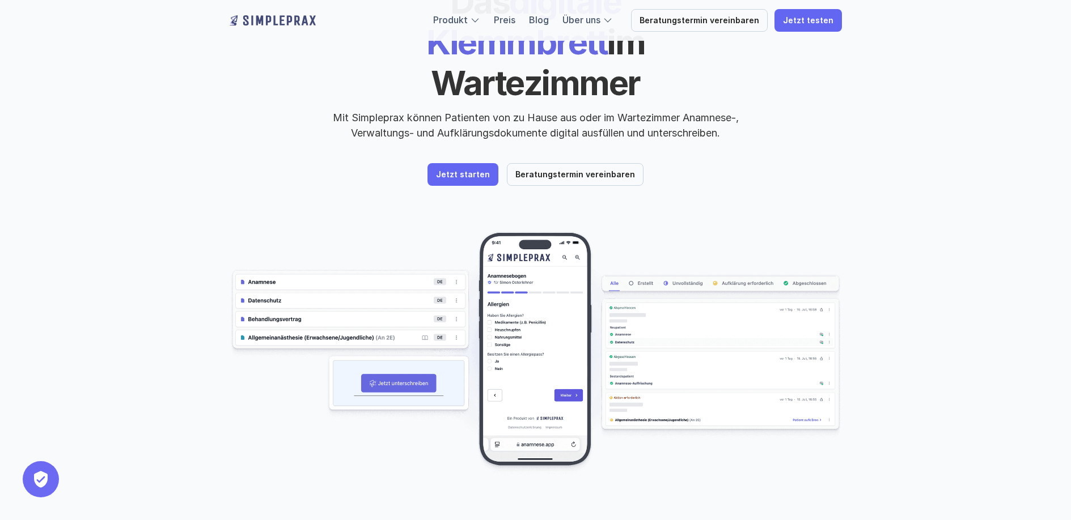
scroll to position [281, 0]
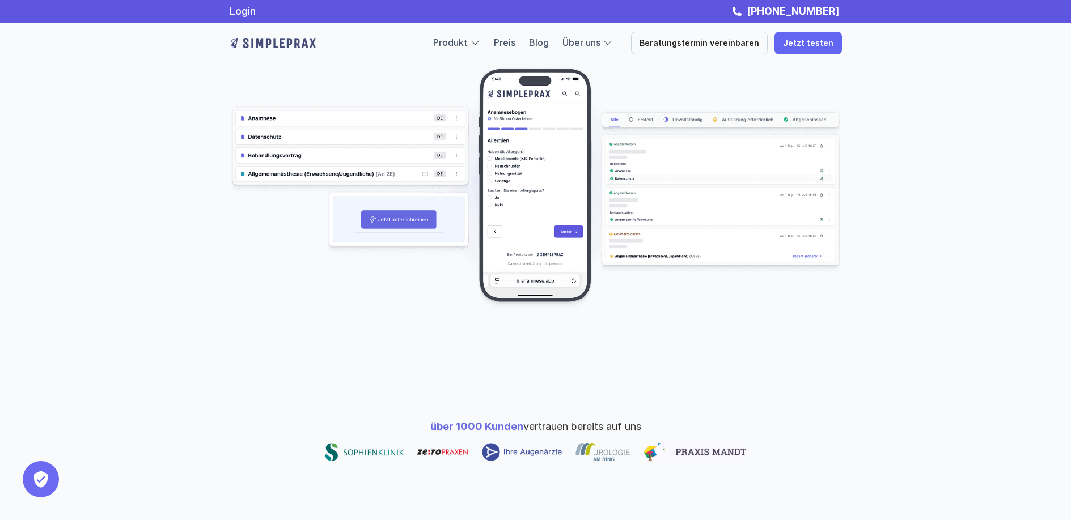
click at [257, 44] on img at bounding box center [273, 43] width 86 height 18
